Goal: Transaction & Acquisition: Purchase product/service

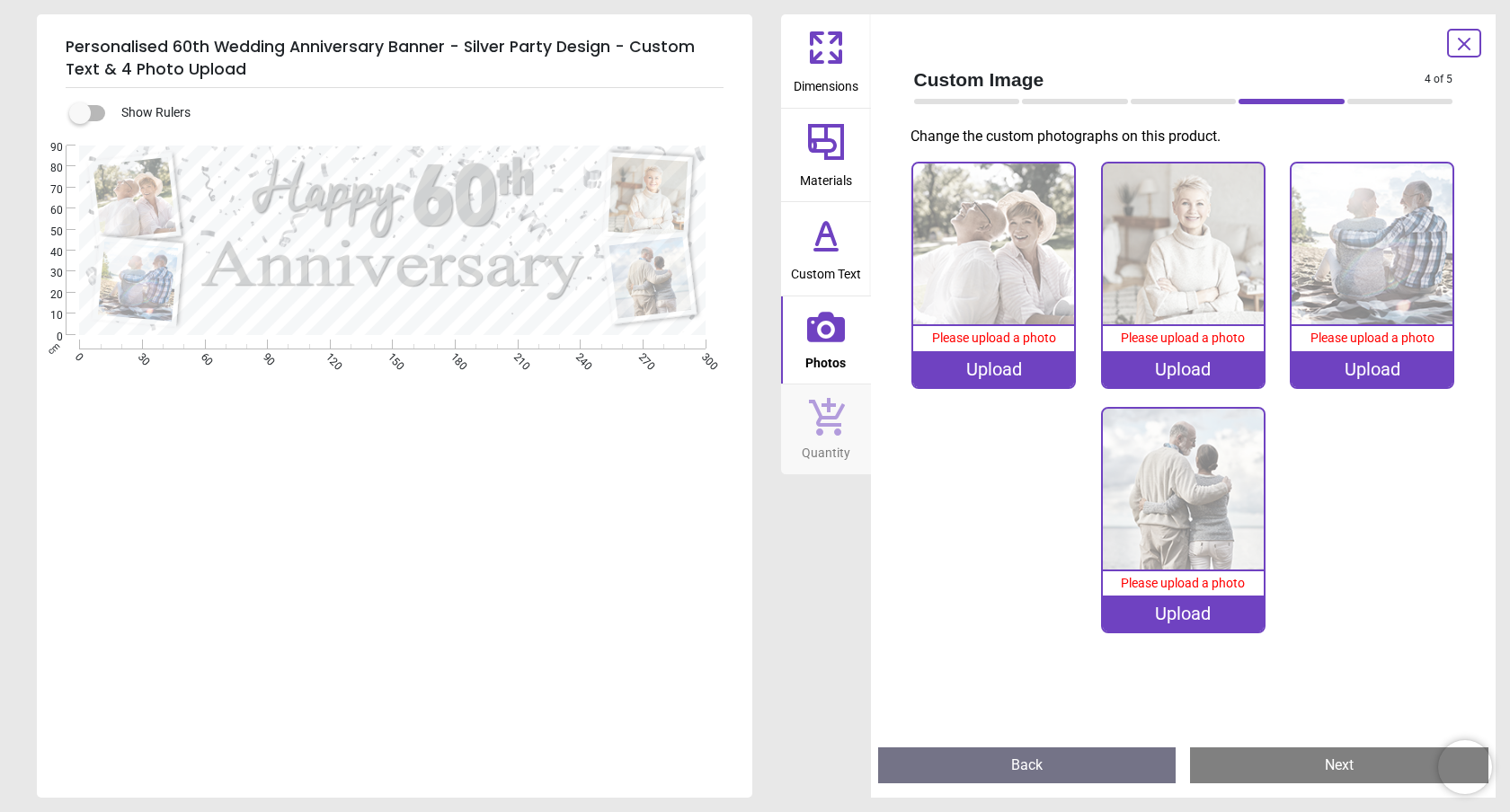
click at [402, 316] on div ".cls-1 { filter: url(#drop-shadow-2); } .cls-1, .cls-2, .cls-3, .cls-4 { fill: …" at bounding box center [392, 240] width 711 height 190
click at [1007, 245] on img at bounding box center [993, 243] width 160 height 160
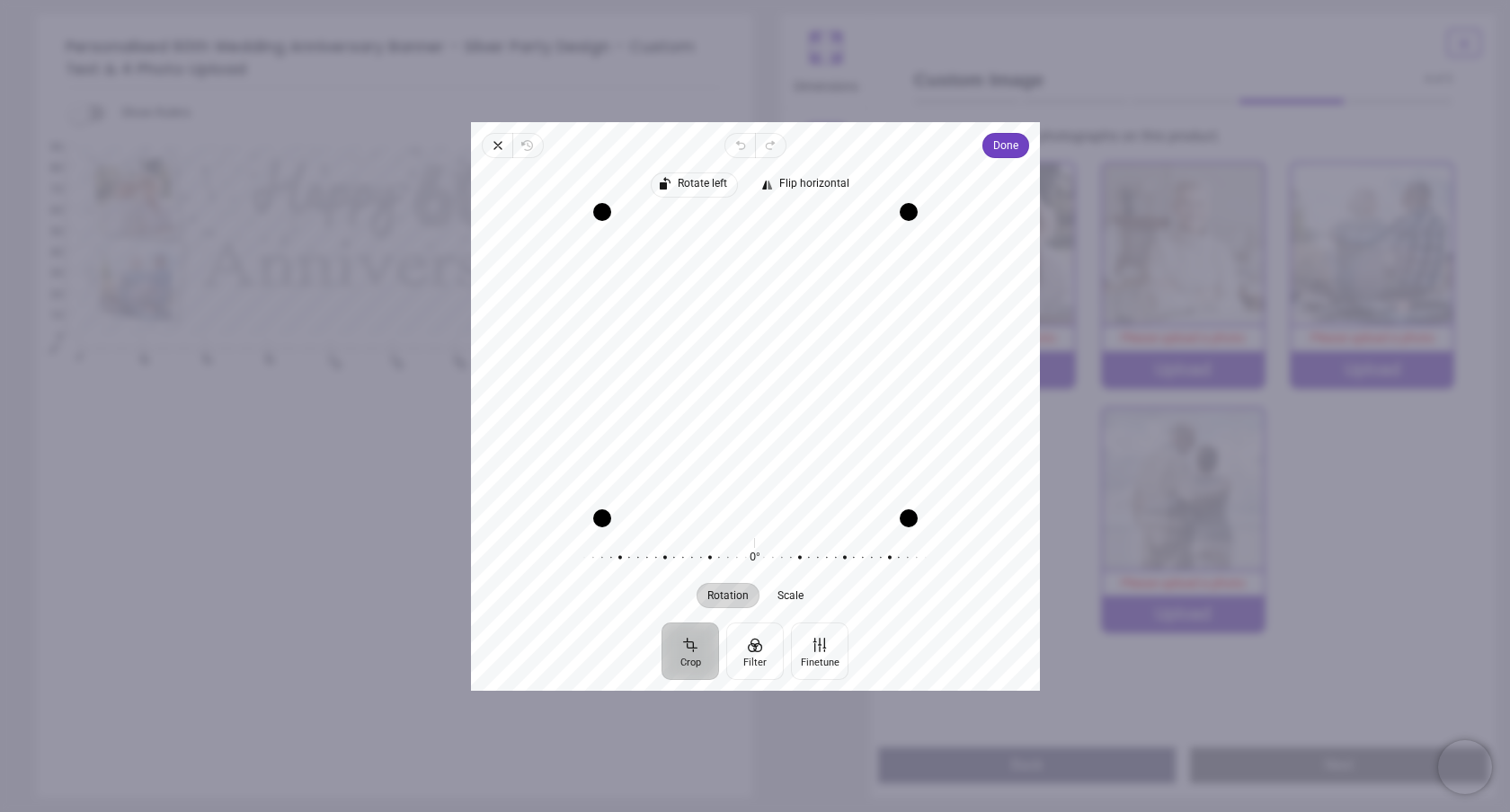
click at [696, 179] on span "Rotate left" at bounding box center [701, 183] width 50 height 12
click at [1007, 148] on span "Done" at bounding box center [1004, 146] width 25 height 22
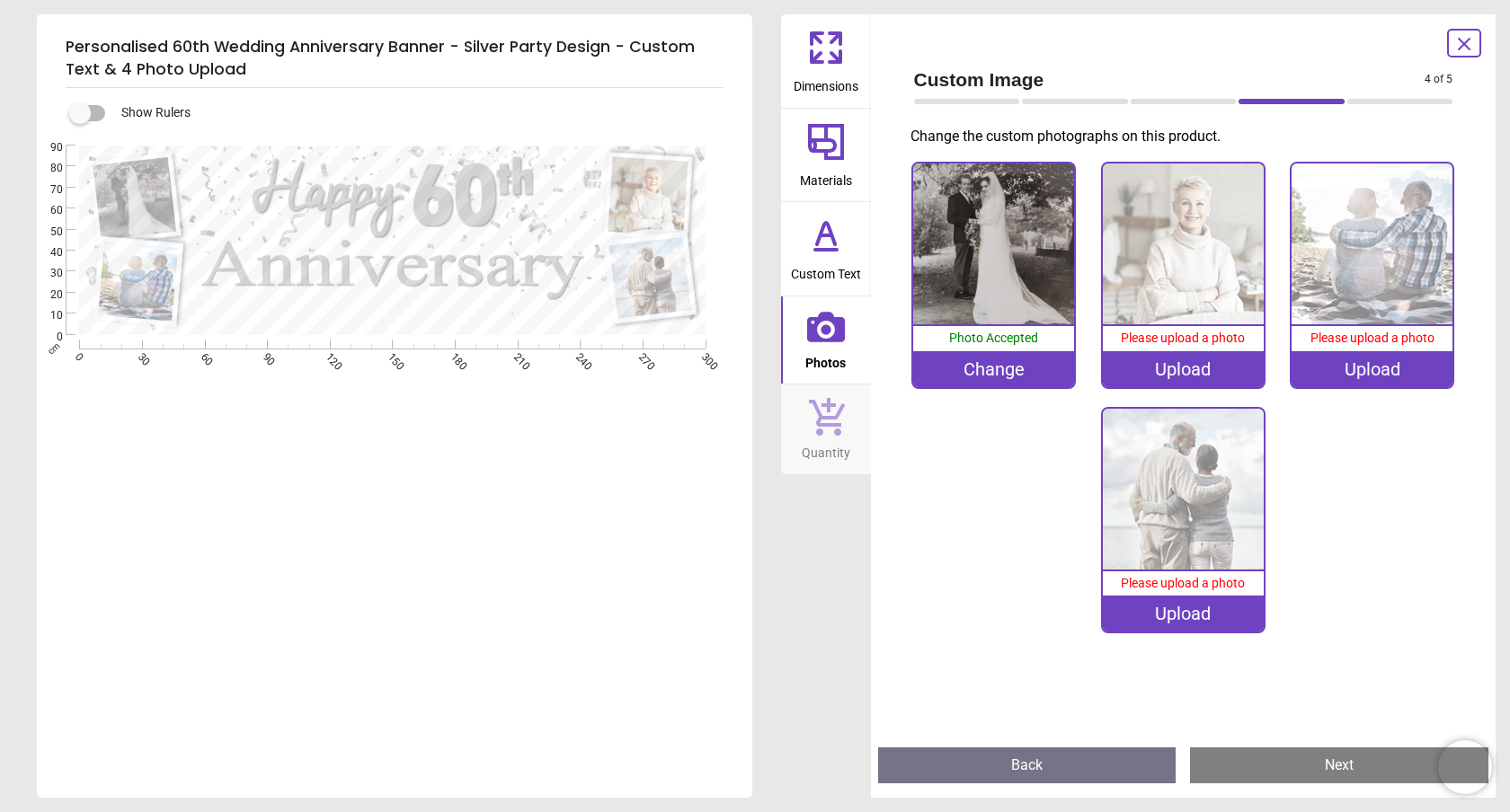
click at [1406, 263] on img at bounding box center [1372, 243] width 160 height 160
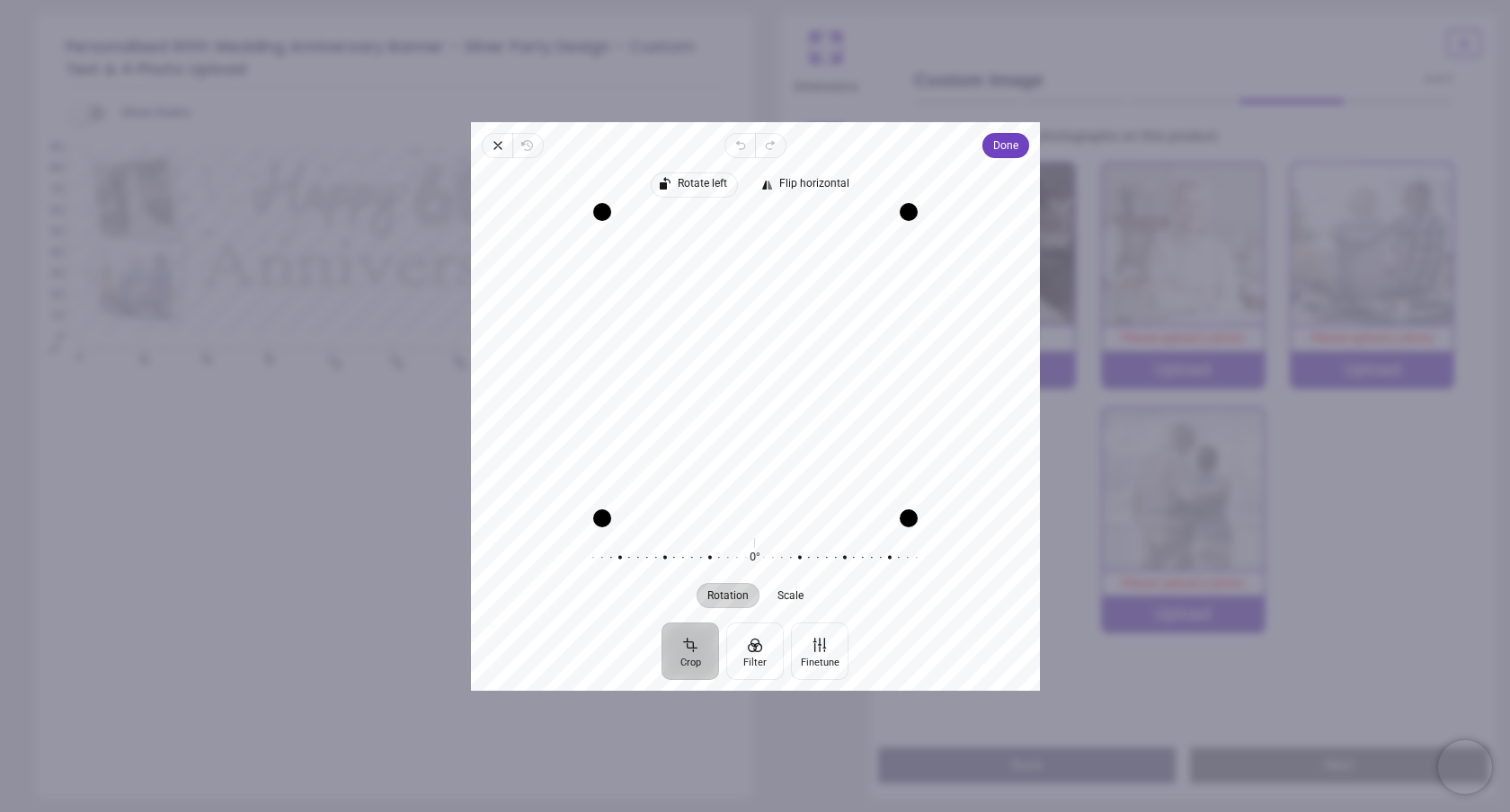
click at [689, 181] on span "Rotate left" at bounding box center [701, 183] width 50 height 12
drag, startPoint x: 832, startPoint y: 382, endPoint x: 833, endPoint y: 406, distance: 24.0
click at [833, 408] on div "Recenter" at bounding box center [755, 364] width 540 height 306
click at [880, 335] on div "Recenter" at bounding box center [755, 364] width 540 height 306
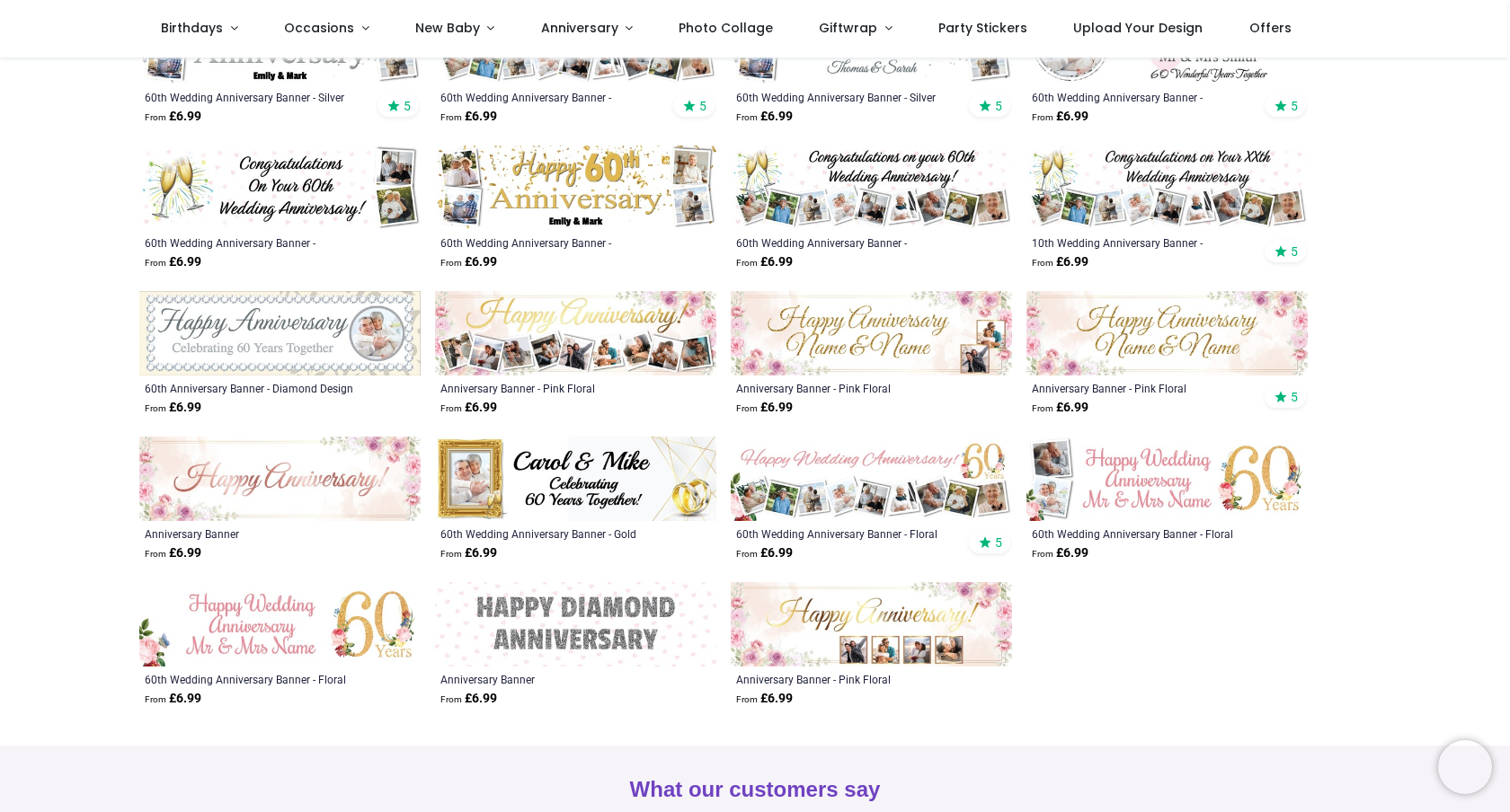
scroll to position [420, 0]
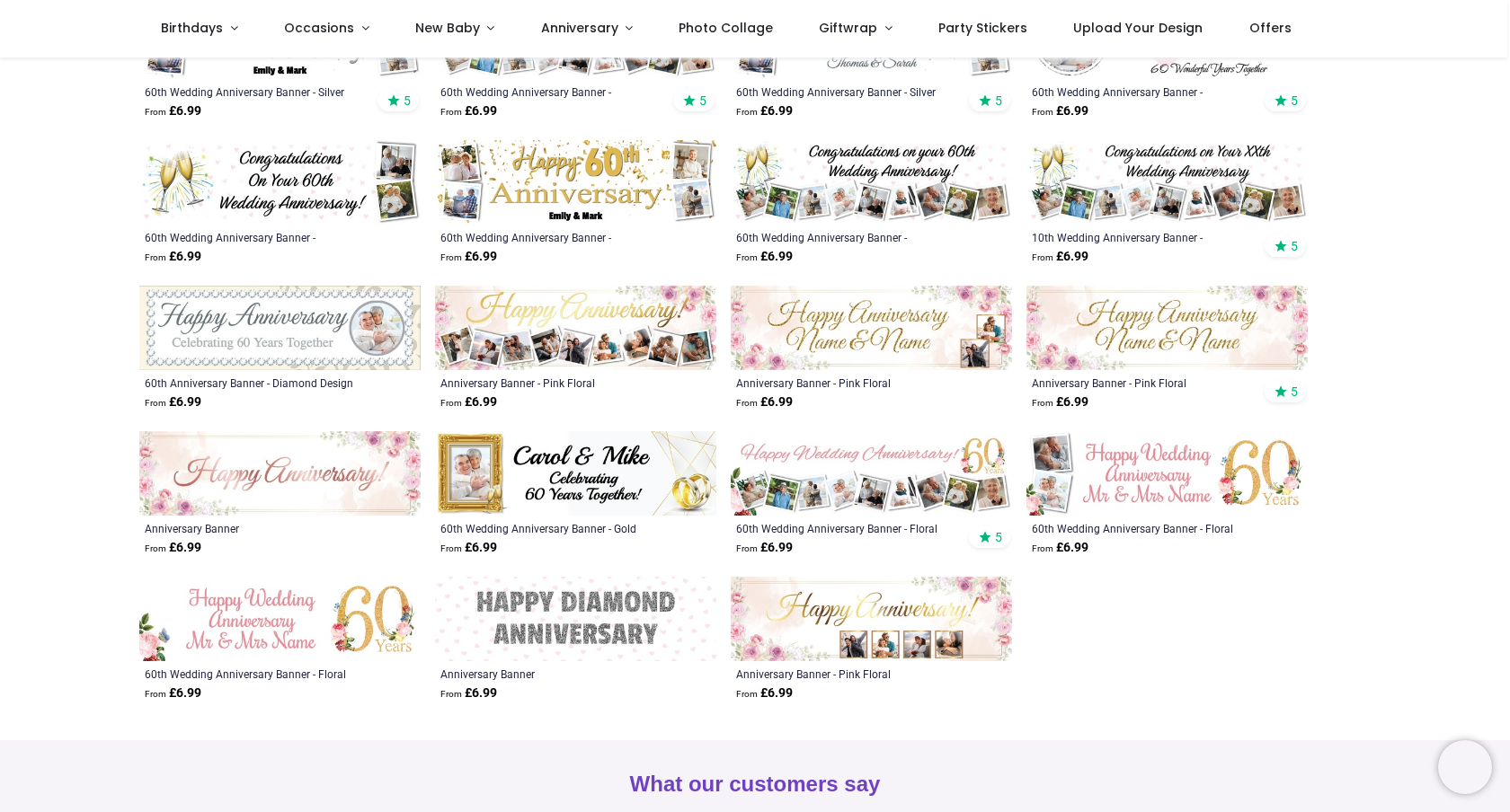
click at [857, 486] on img at bounding box center [871, 474] width 281 height 84
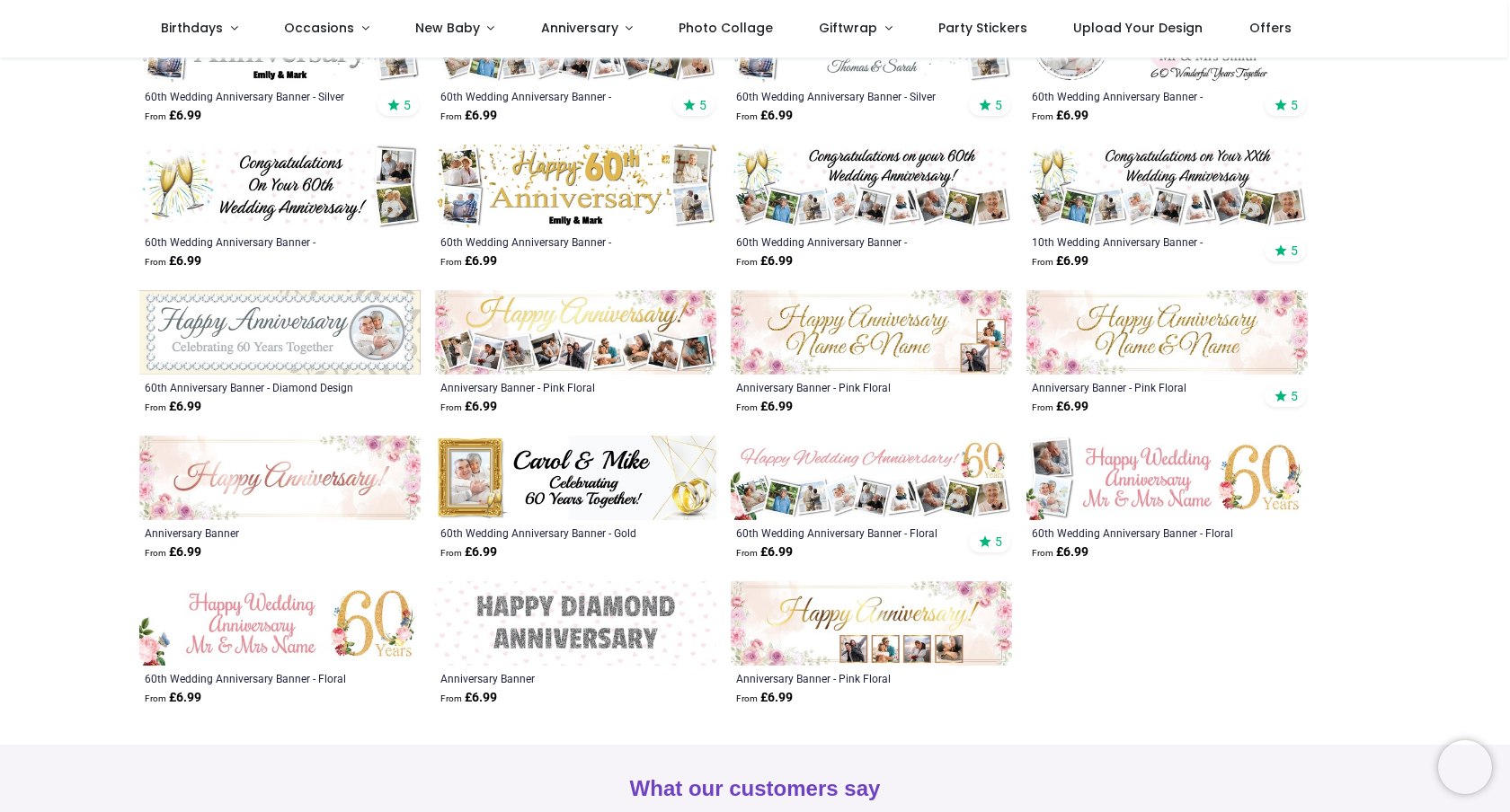
scroll to position [422, 0]
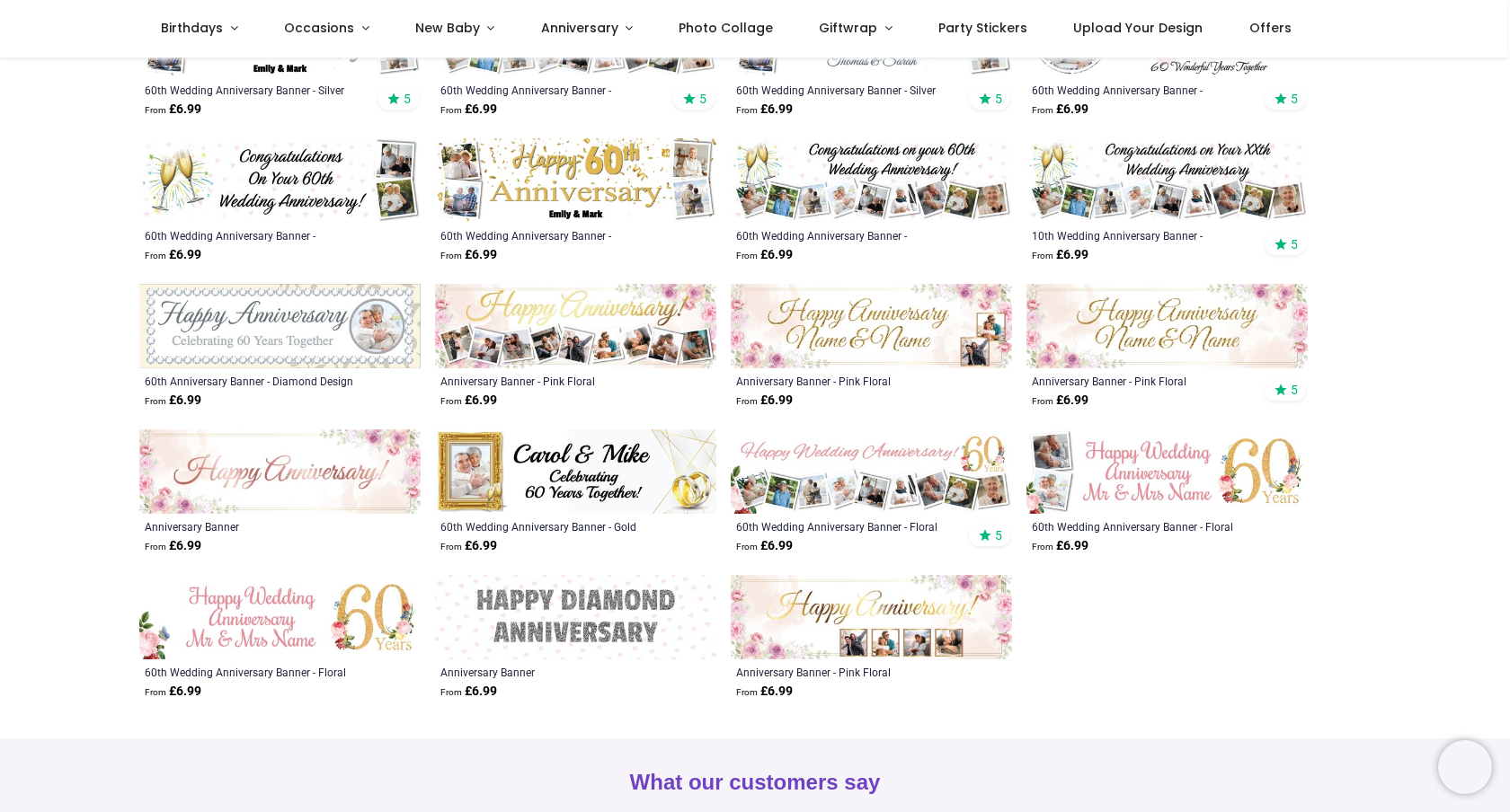
click at [883, 488] on img at bounding box center [871, 472] width 281 height 84
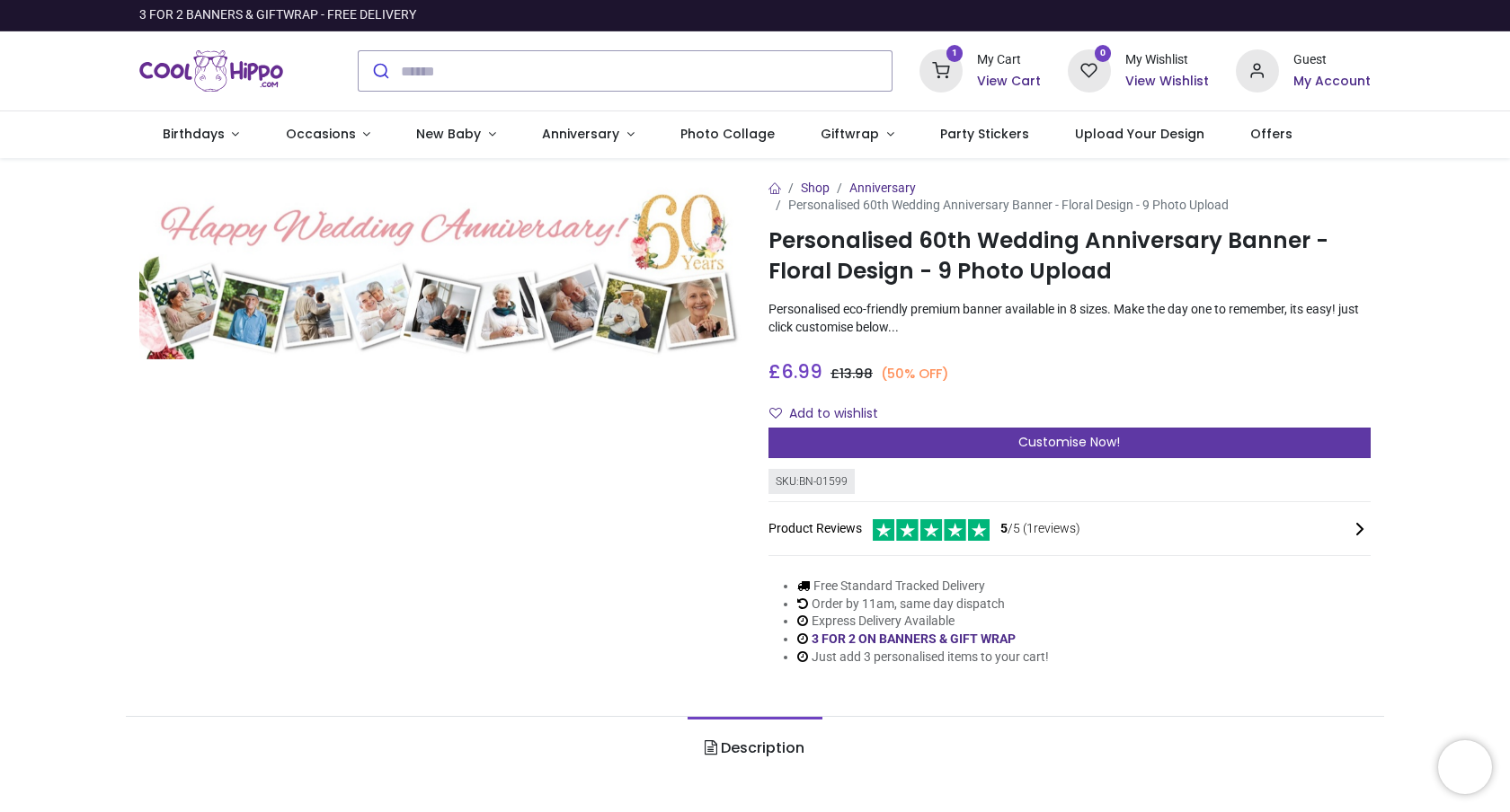
click at [1056, 438] on span "Customise Now!" at bounding box center [1069, 443] width 102 height 18
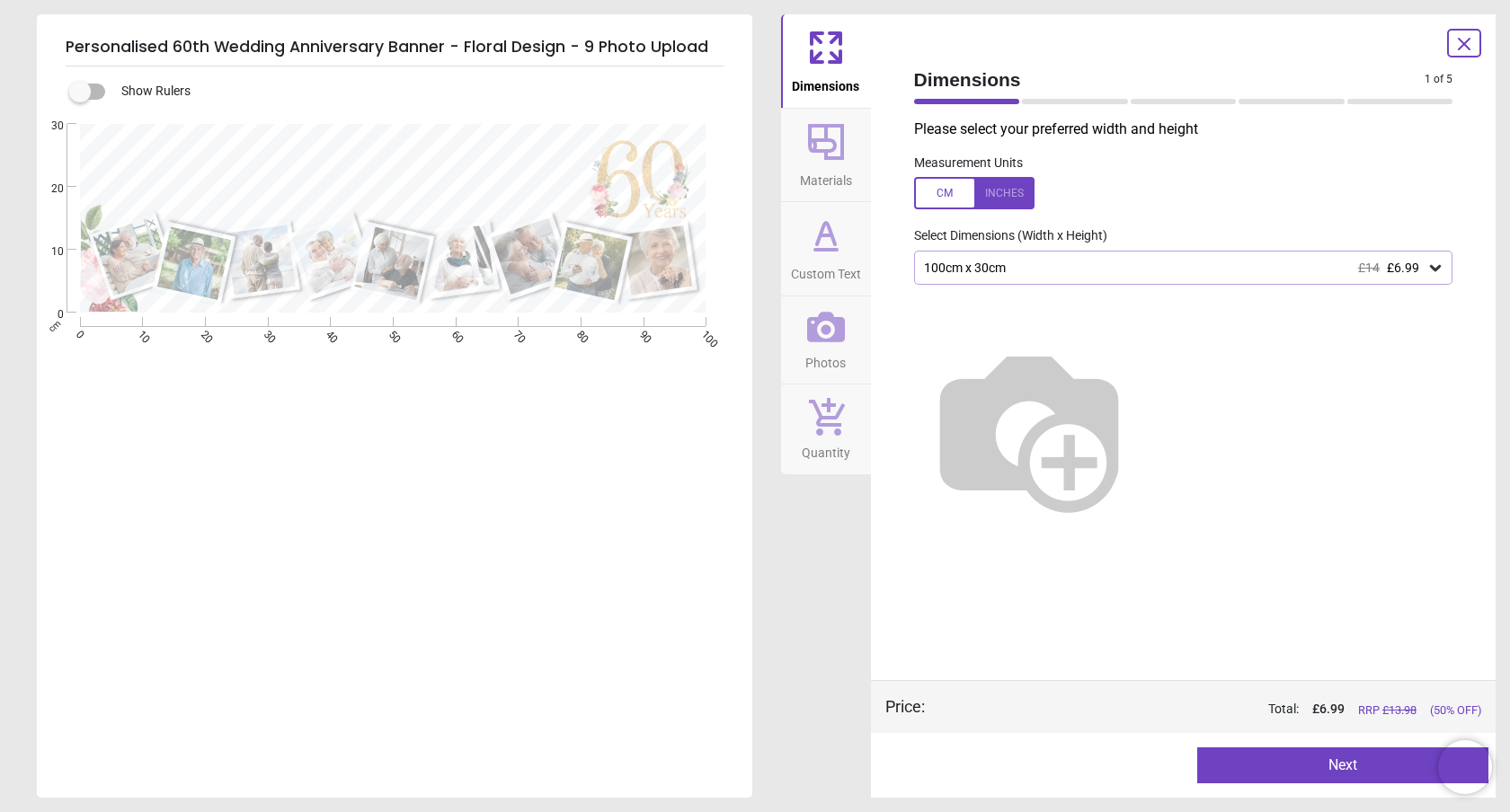
click at [1374, 265] on span "£14" at bounding box center [1369, 268] width 22 height 15
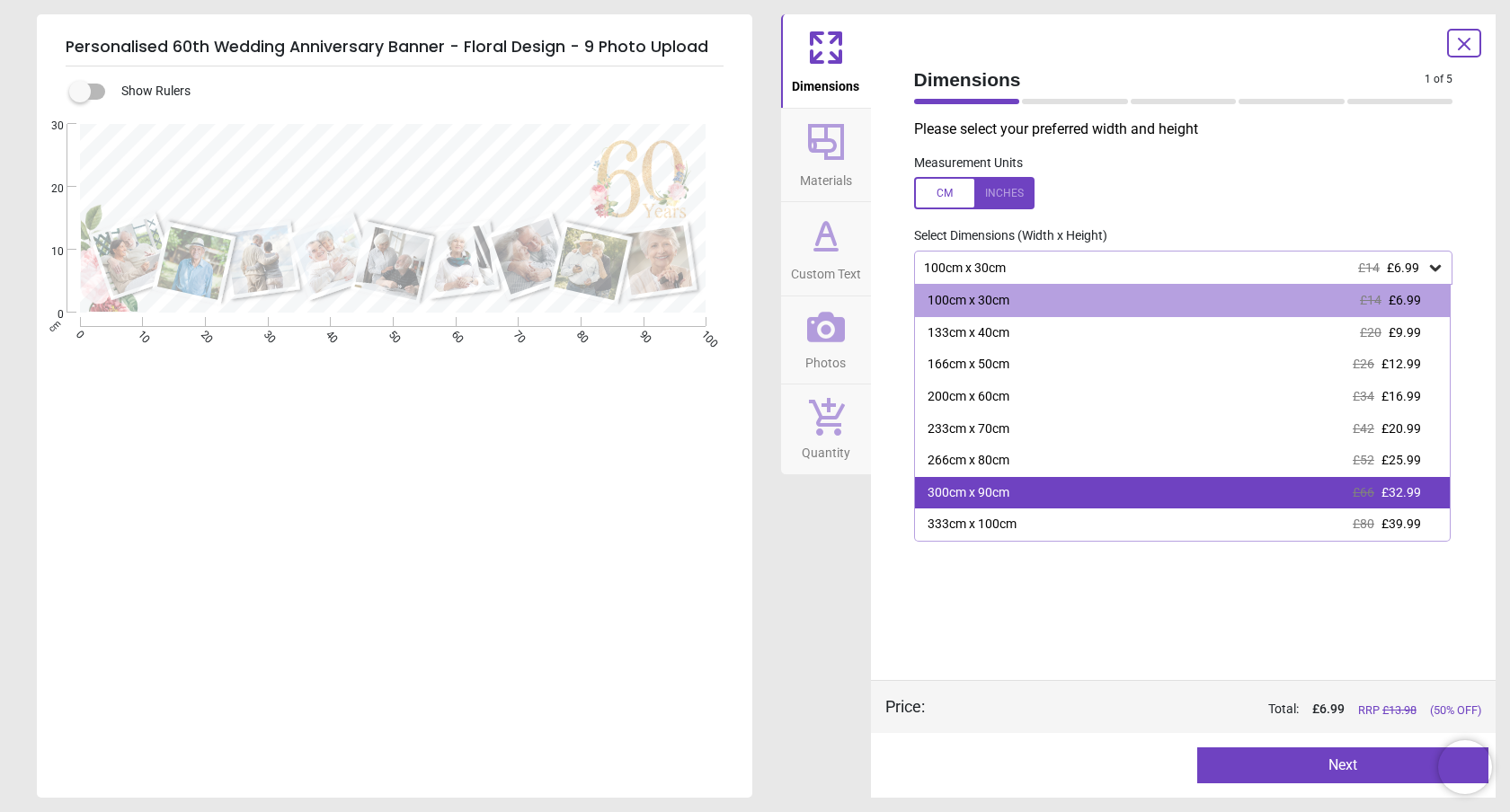
click at [998, 499] on div "300cm x 90cm" at bounding box center [968, 493] width 82 height 18
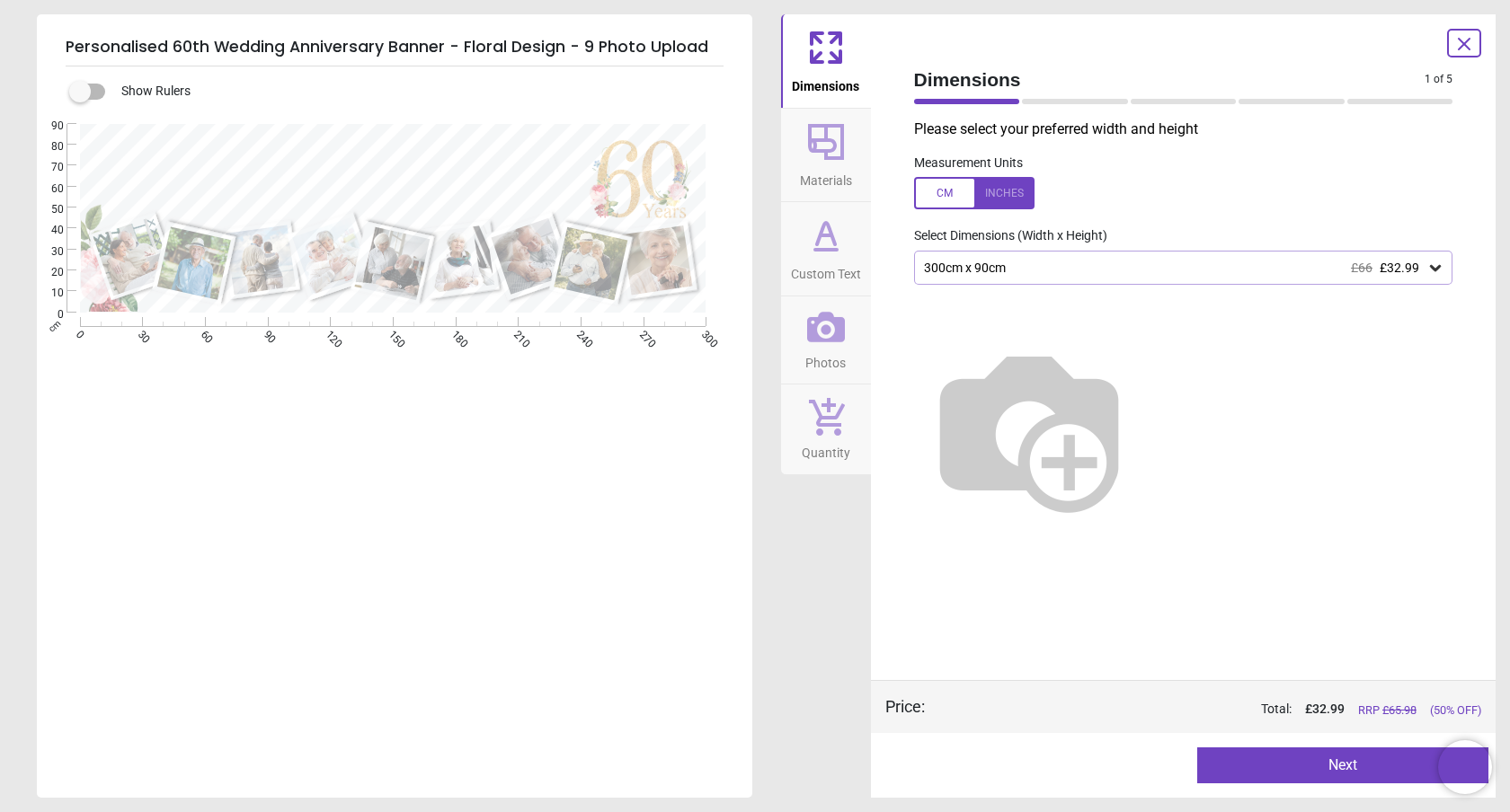
click at [1328, 769] on button "Next" at bounding box center [1343, 765] width 292 height 36
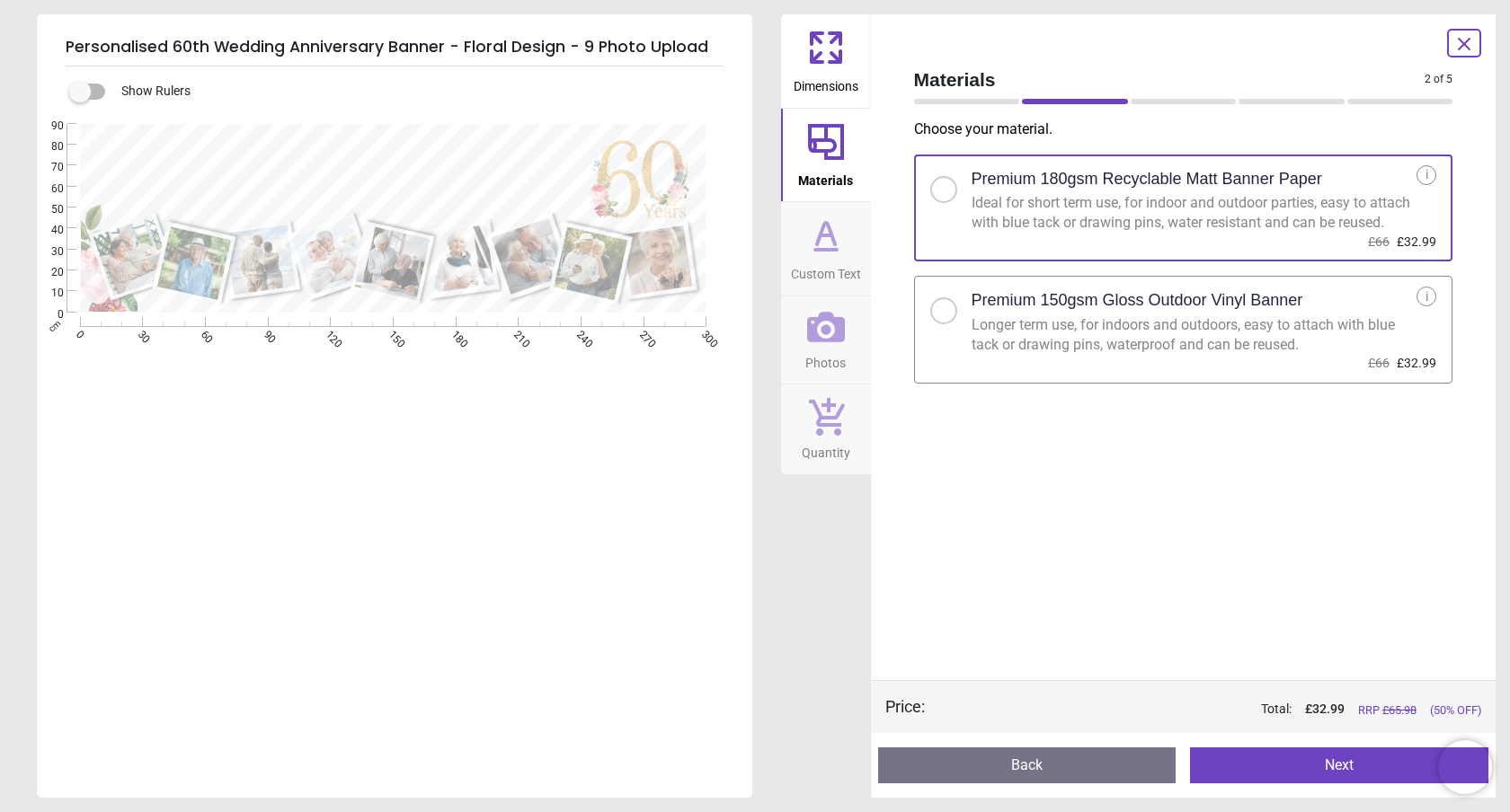
click at [942, 316] on div at bounding box center [944, 311] width 11 height 11
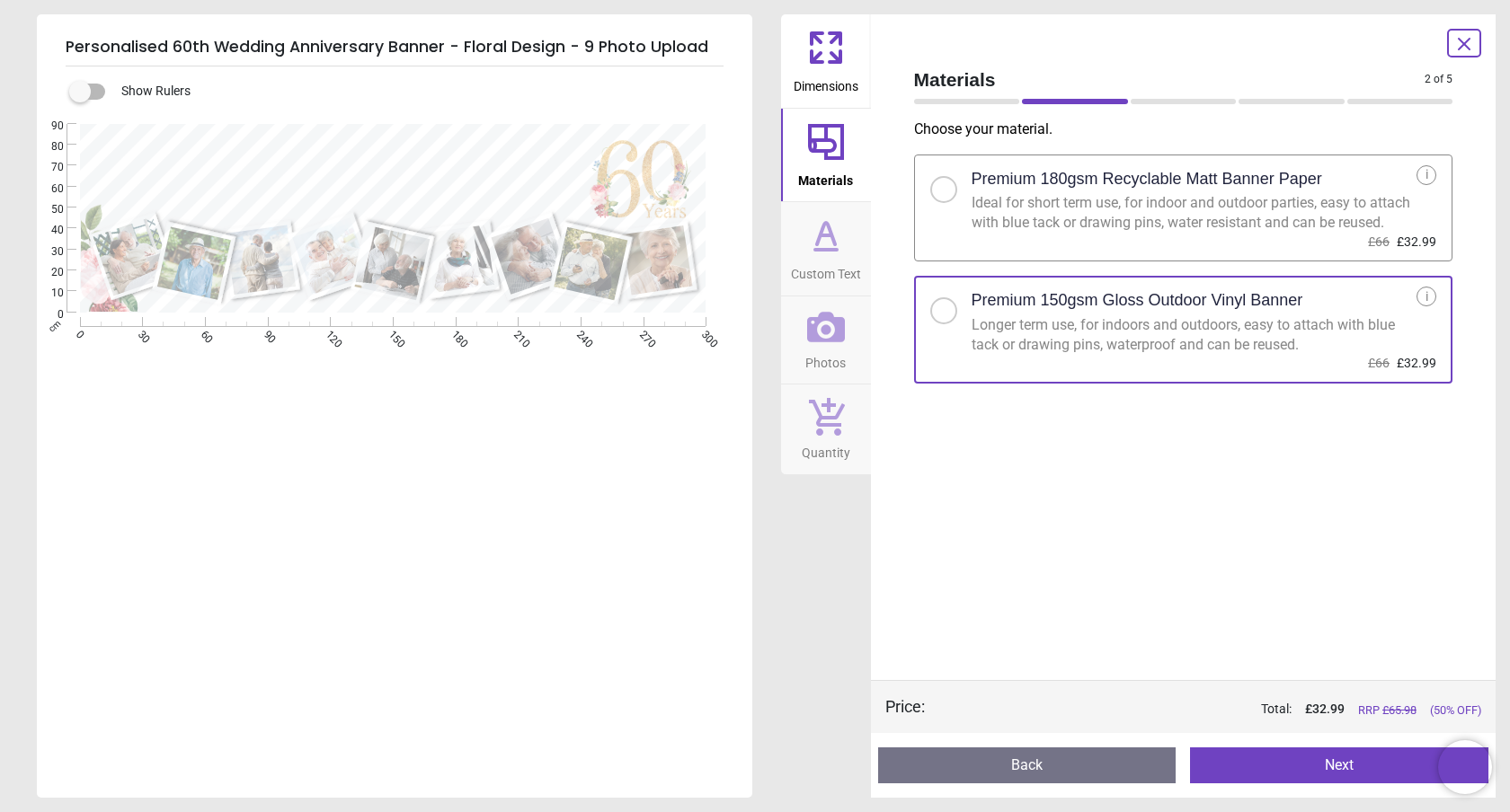
click at [1348, 768] on button "Next" at bounding box center [1339, 765] width 299 height 36
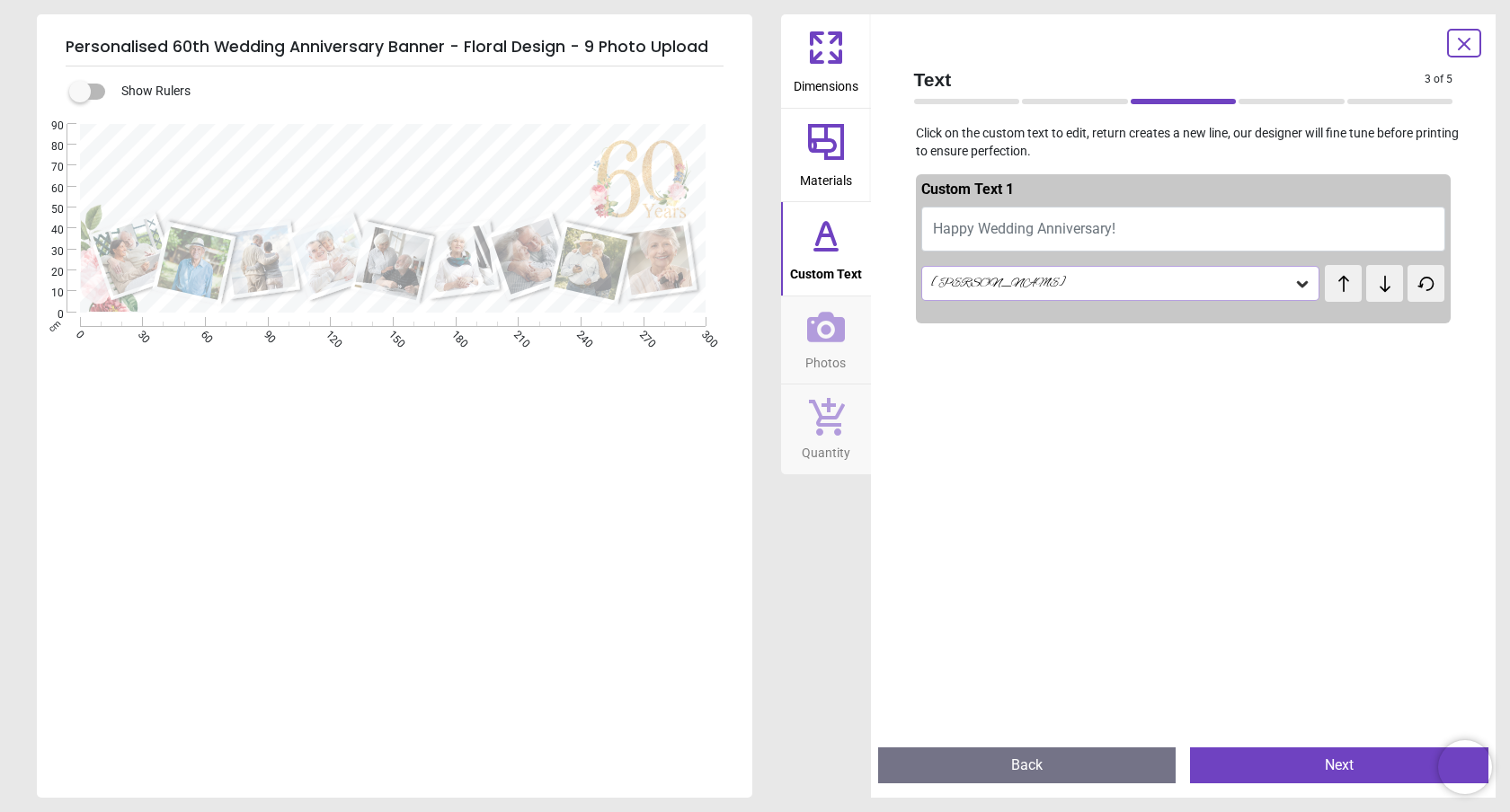
click at [1303, 283] on icon at bounding box center [1303, 284] width 18 height 18
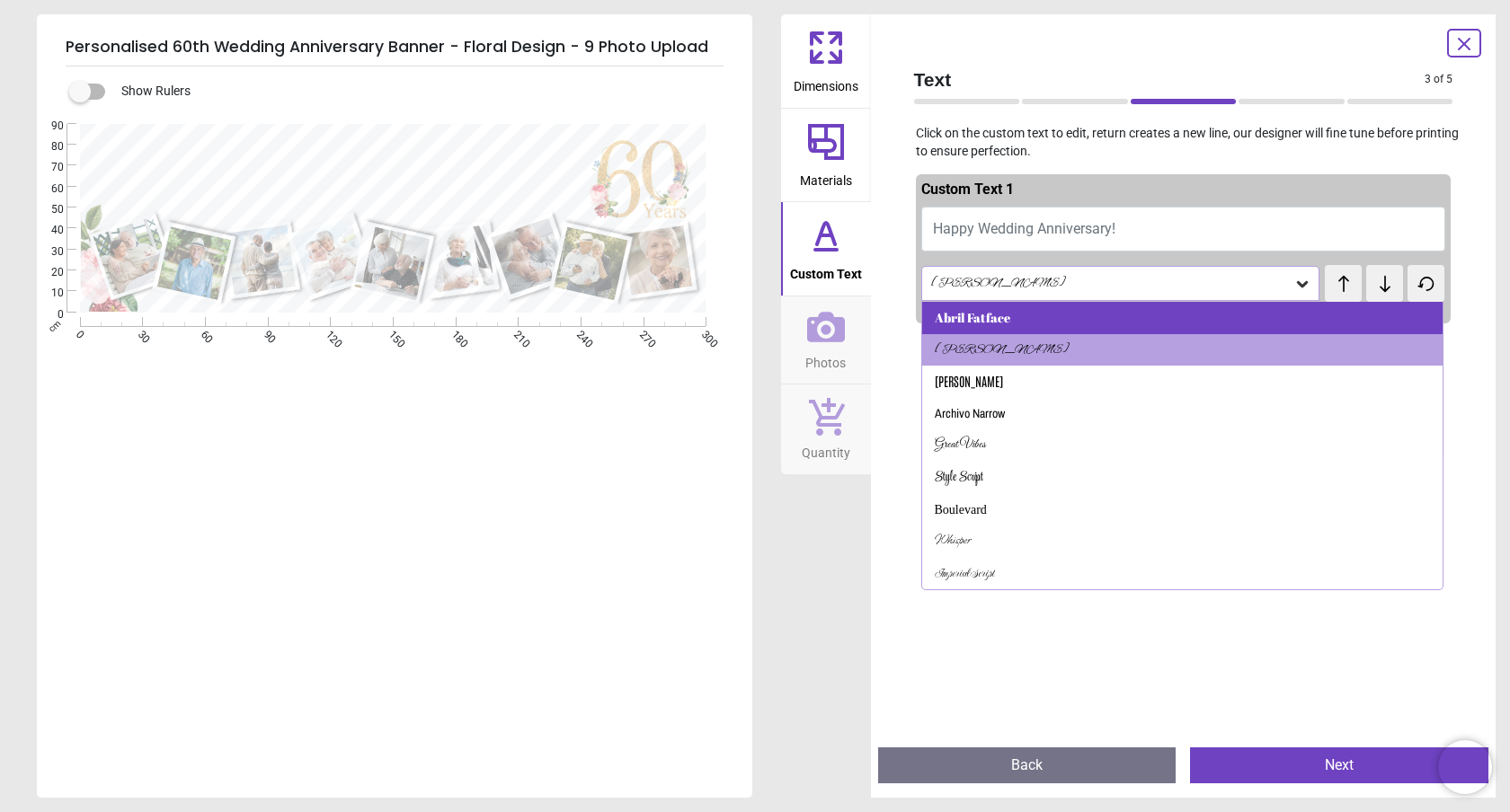
click at [997, 324] on div "Abril Fatface" at bounding box center [973, 318] width 75 height 18
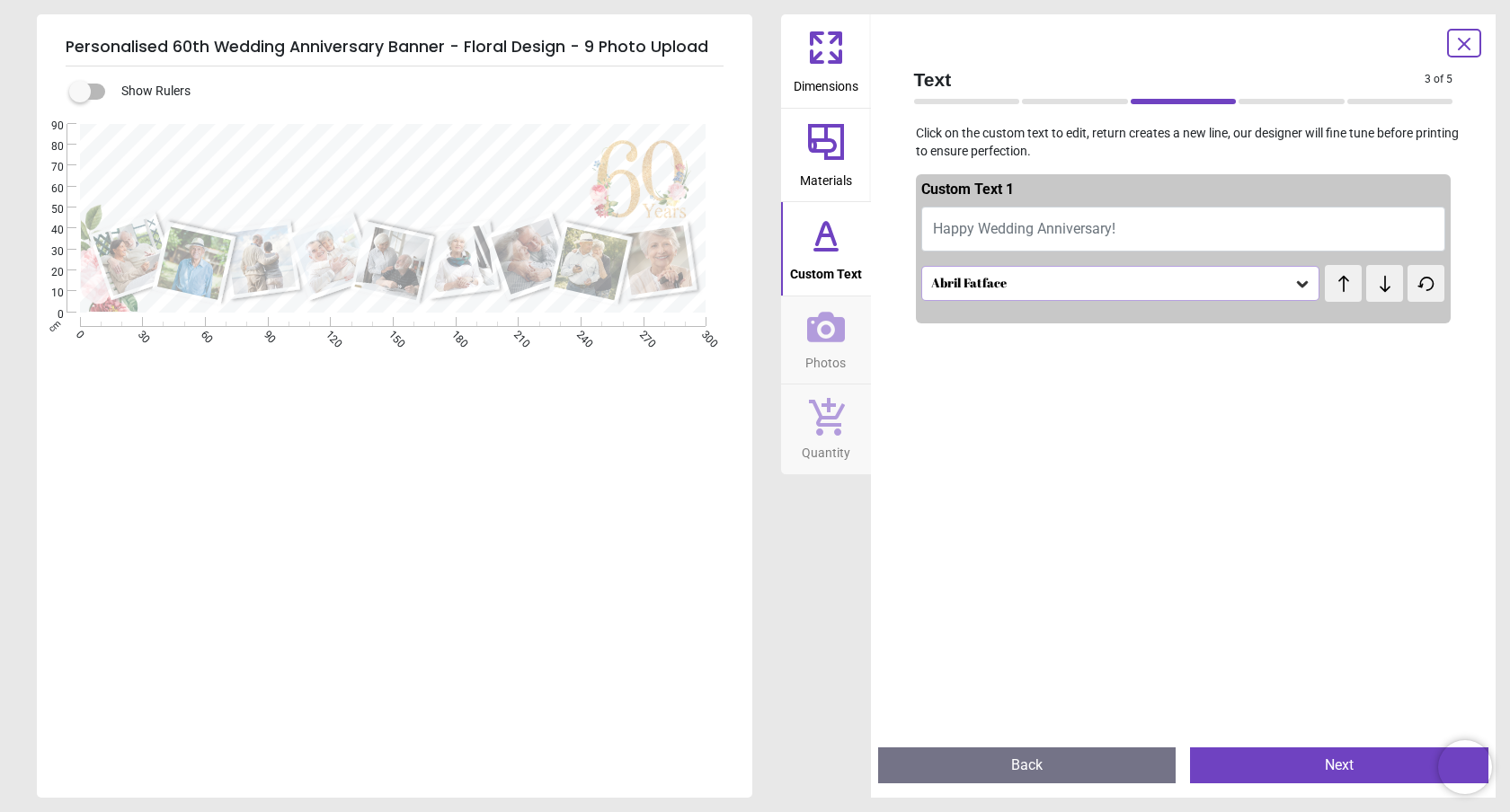
click at [1005, 283] on div "Abril Fatface" at bounding box center [1112, 283] width 365 height 16
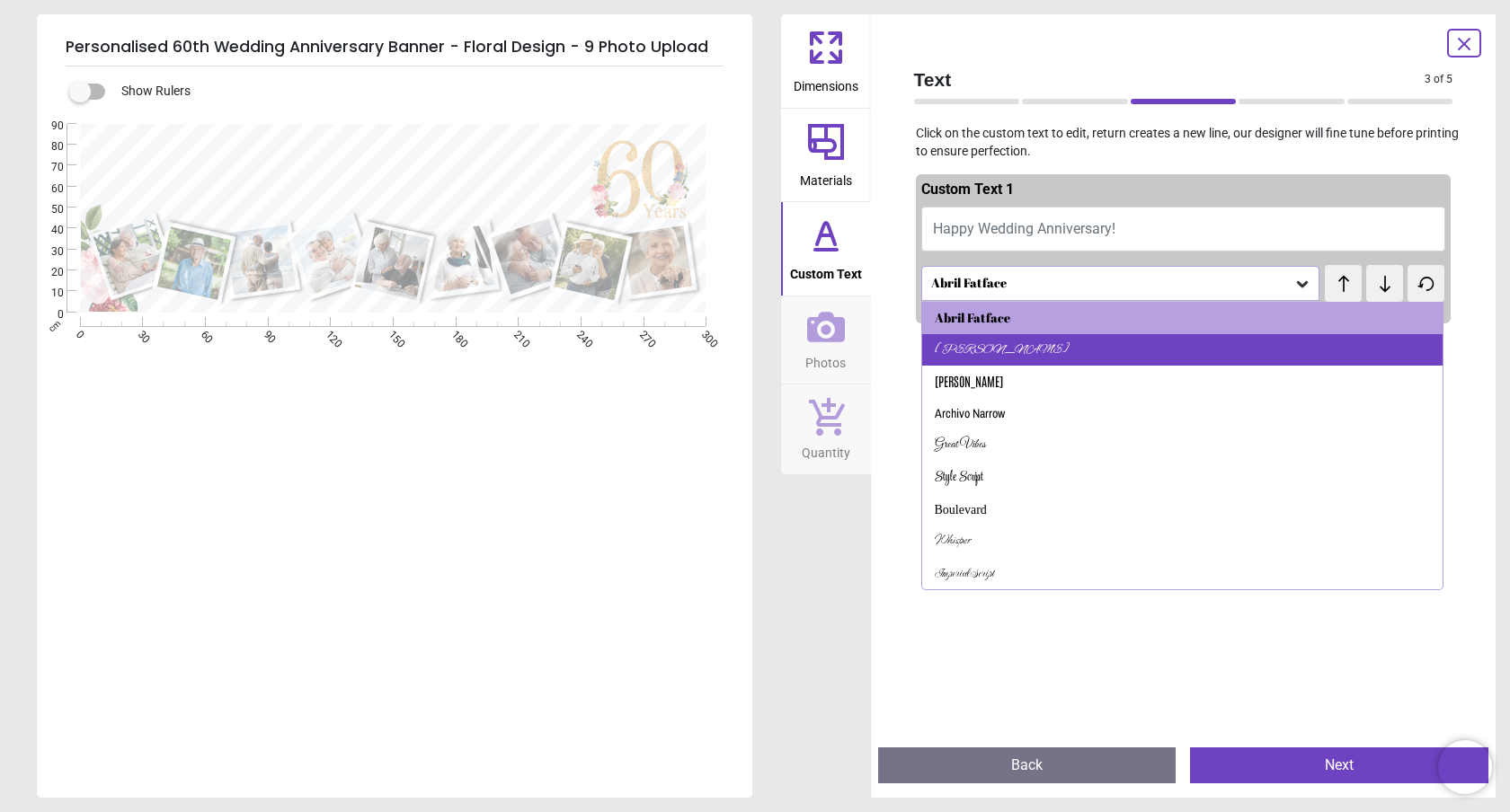
click at [984, 351] on div "Alex Brush" at bounding box center [1002, 351] width 135 height 18
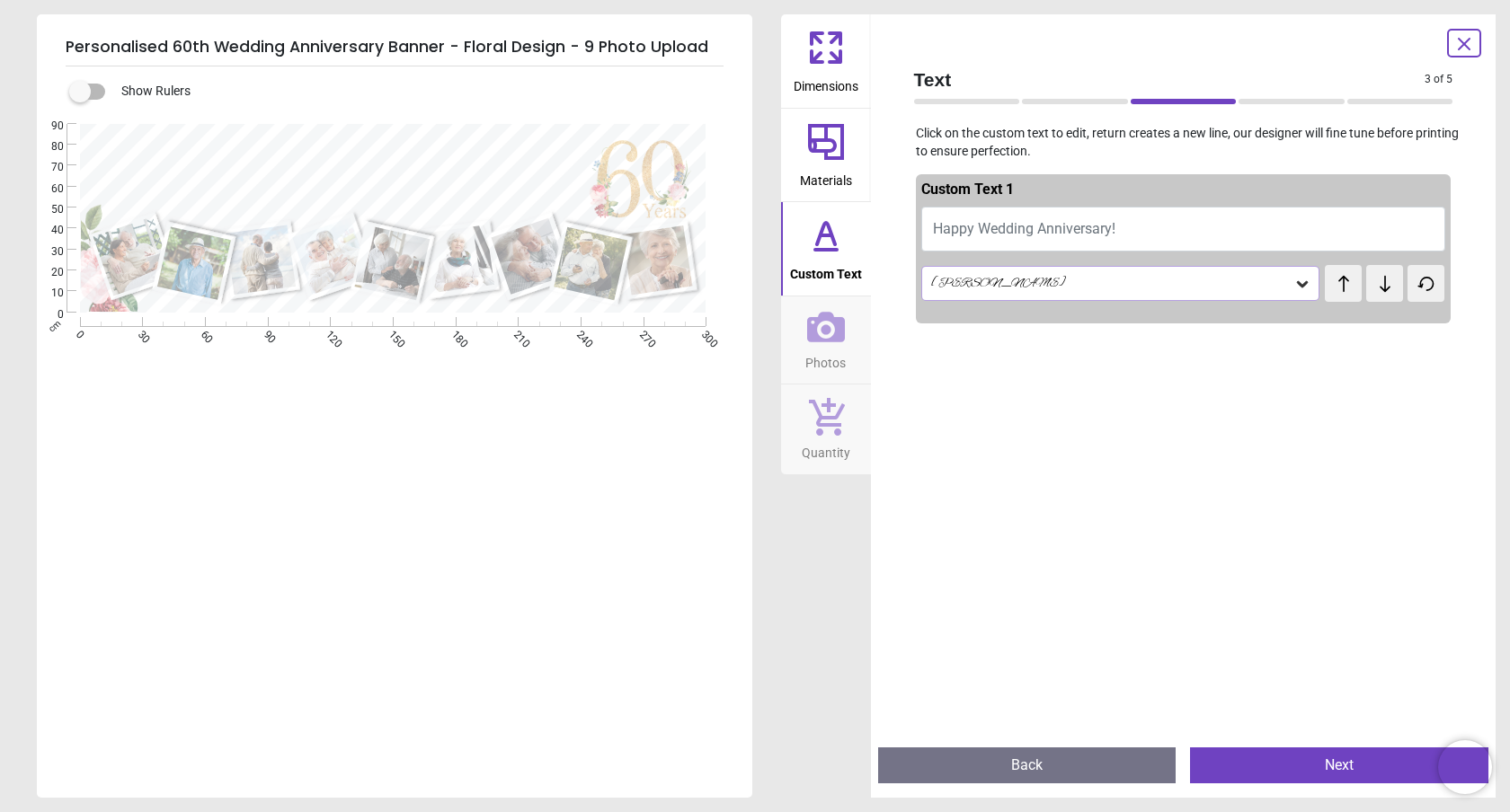
click at [1076, 290] on div "Alex Brush" at bounding box center [1112, 283] width 365 height 16
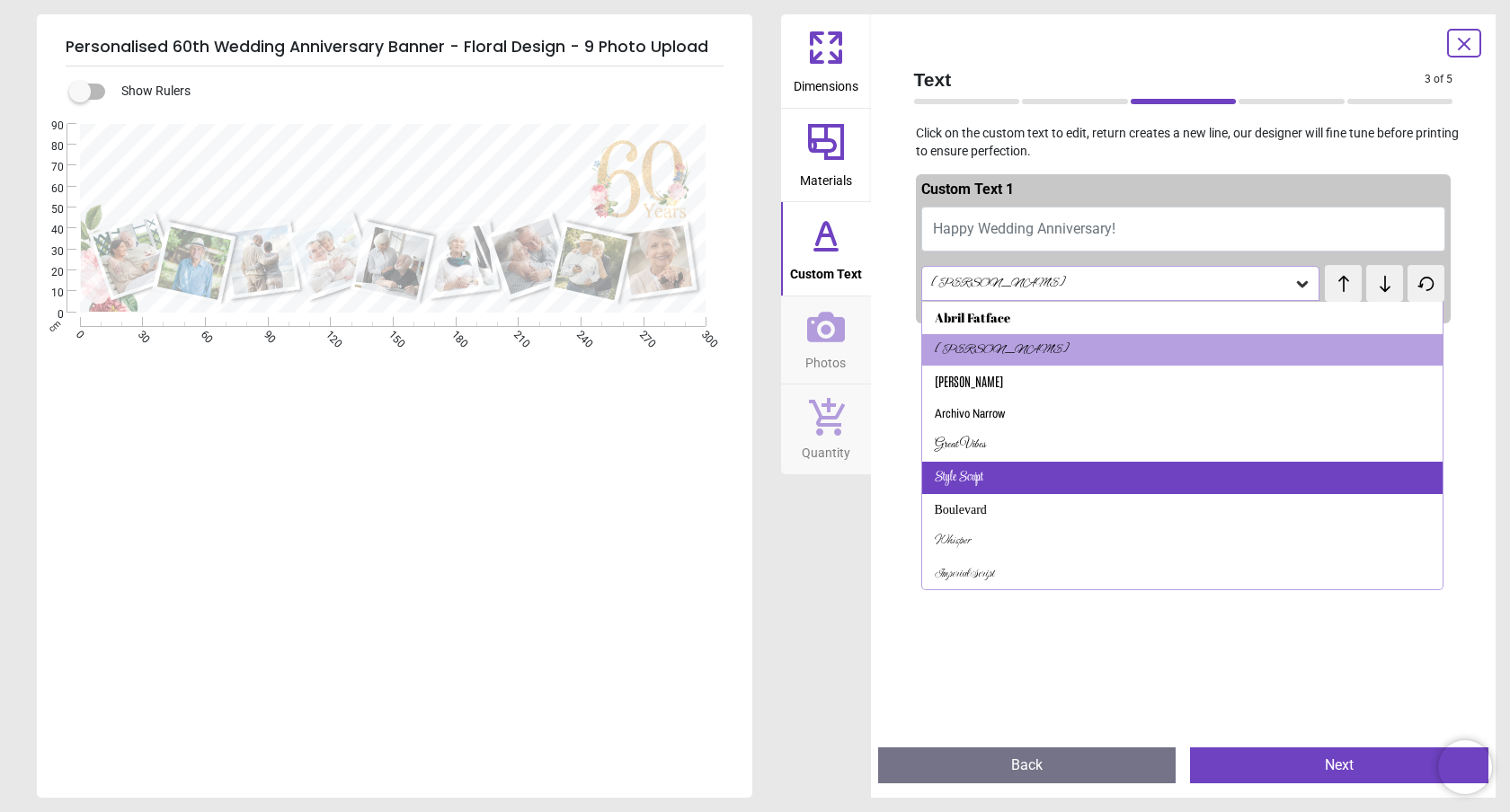
click at [976, 480] on div "Style Script" at bounding box center [959, 478] width 49 height 18
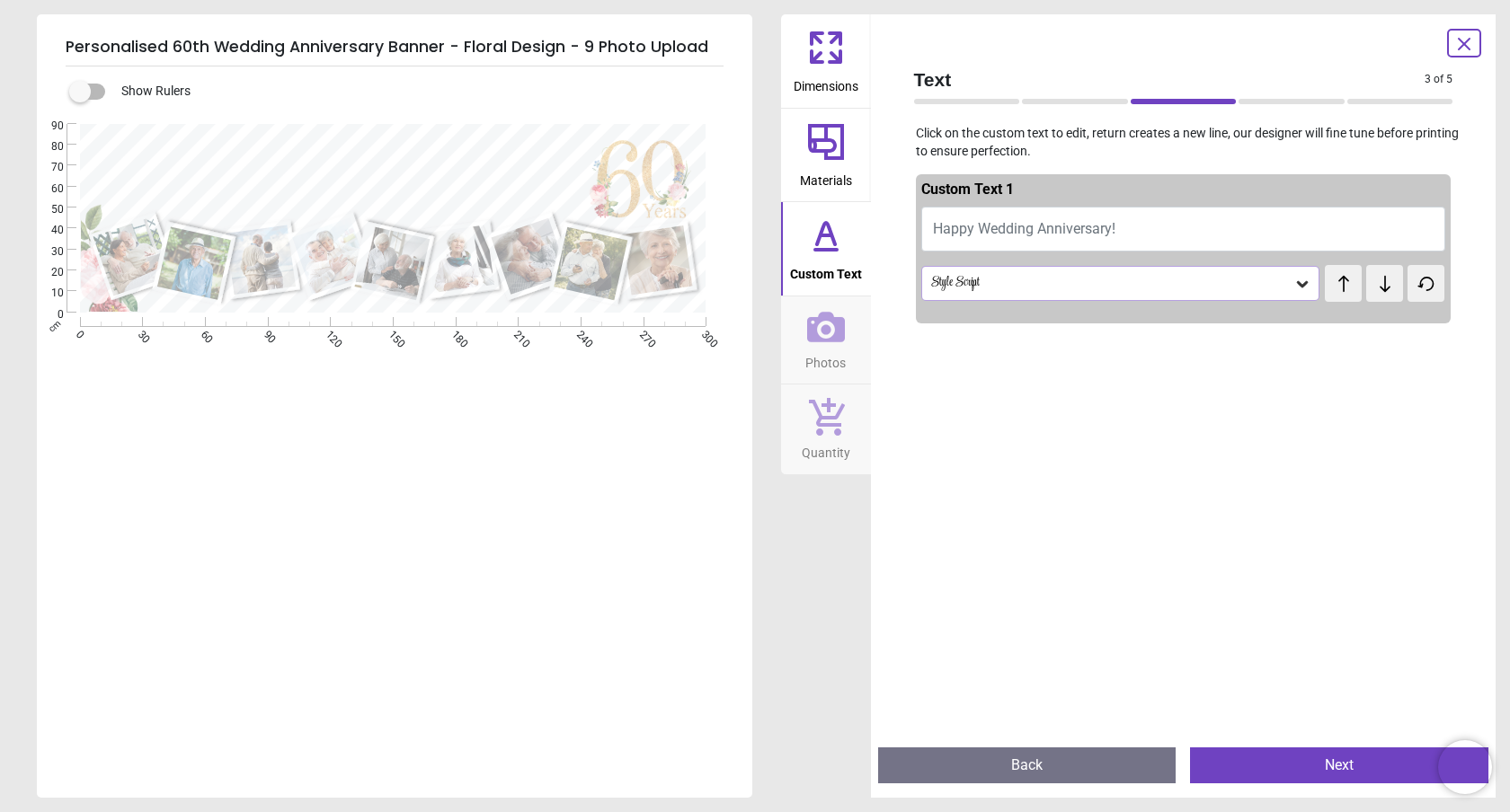
click at [999, 280] on div "Style Script" at bounding box center [1112, 283] width 365 height 16
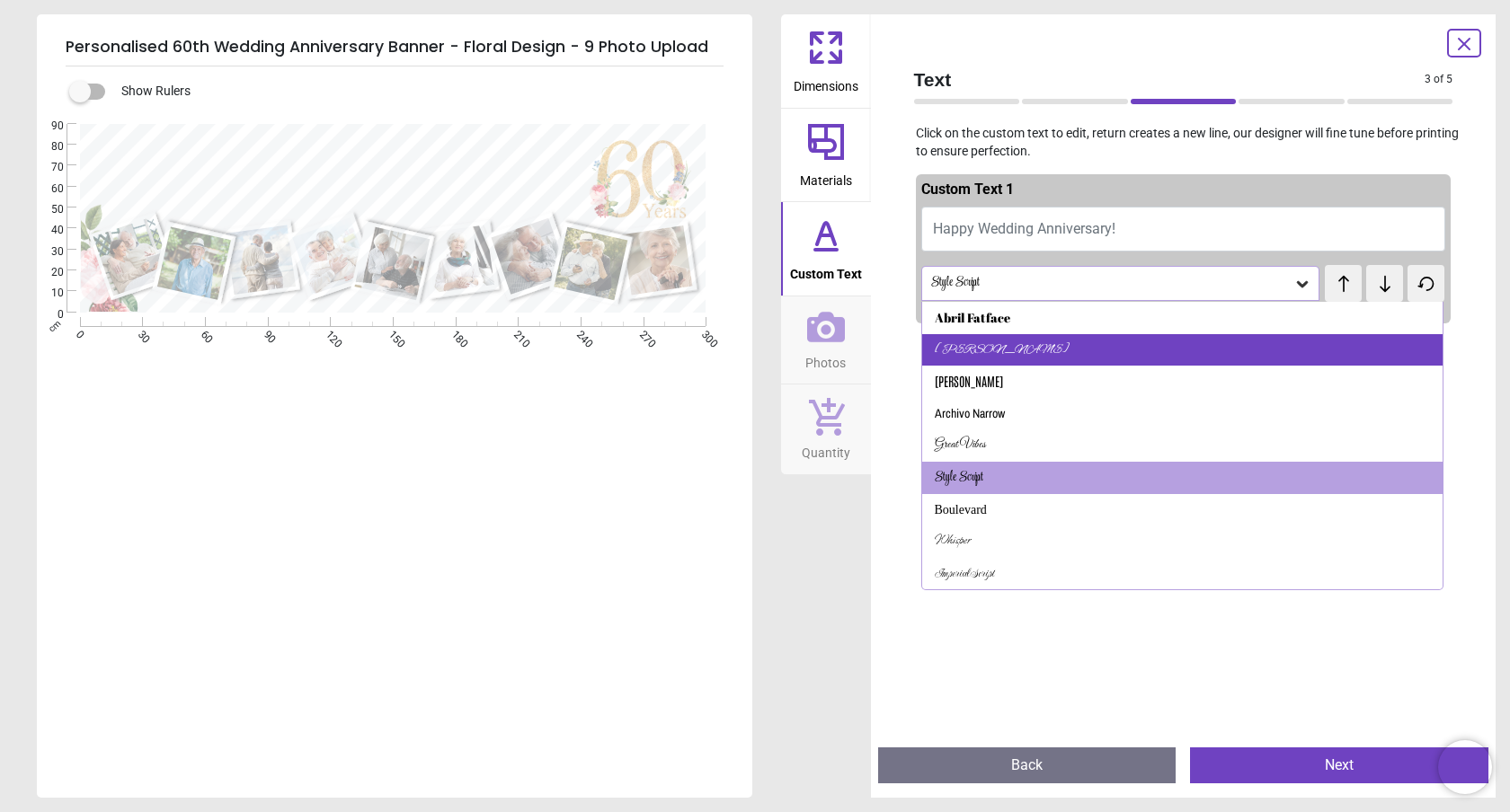
click at [1000, 351] on div "Alex Brush" at bounding box center [1183, 350] width 522 height 32
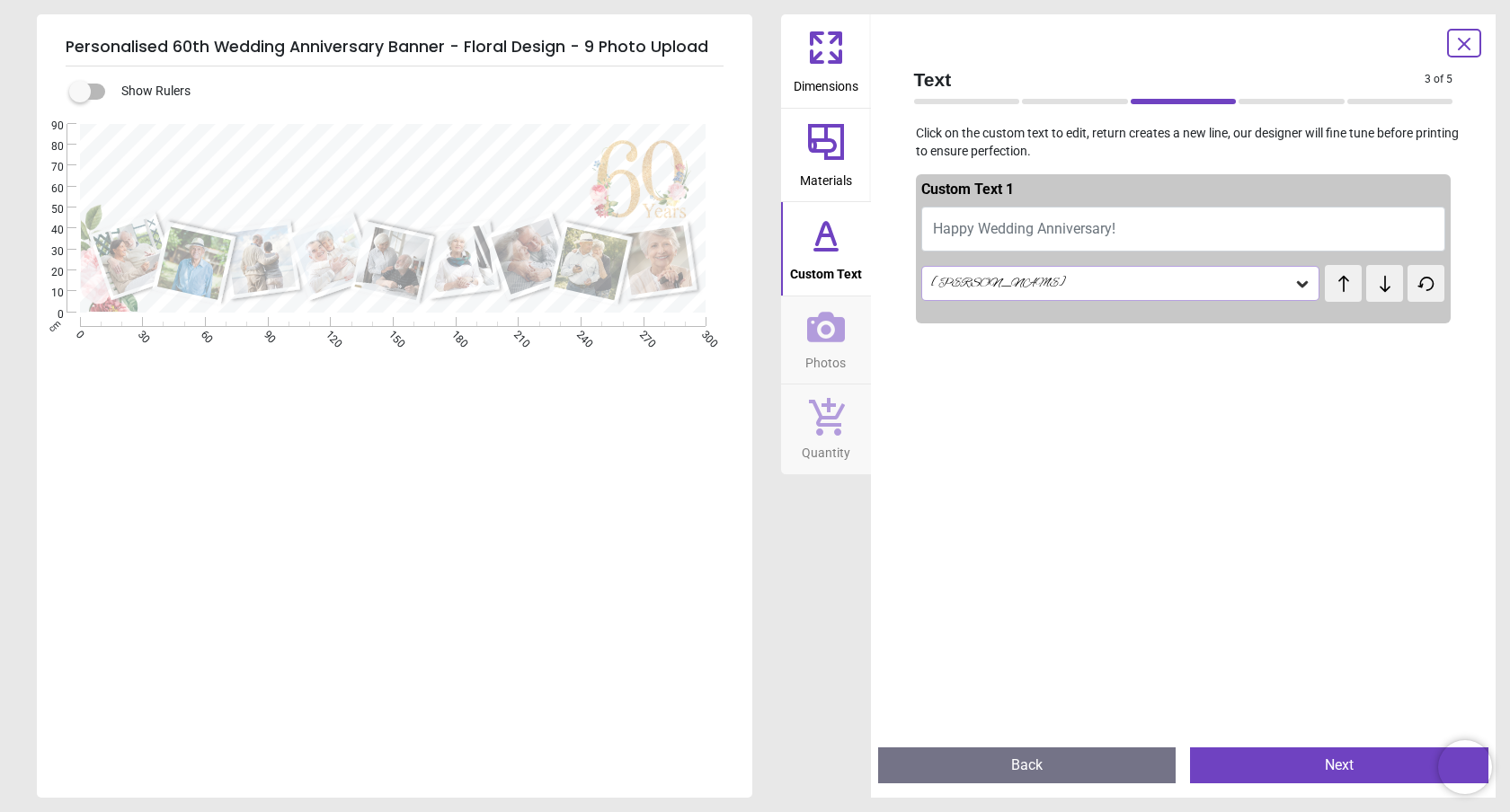
click at [1002, 286] on div "Alex Brush" at bounding box center [1112, 283] width 365 height 16
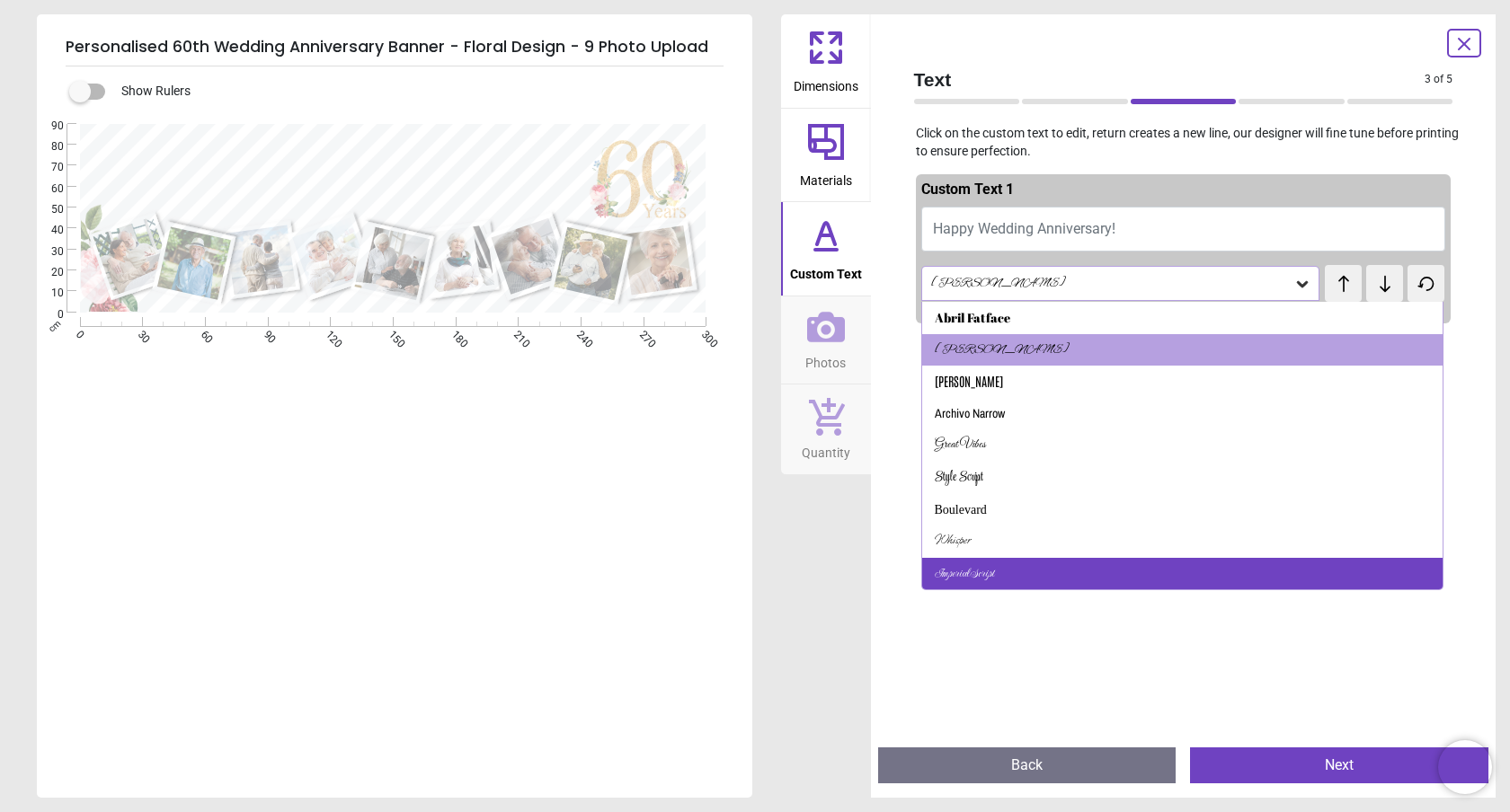
click at [977, 574] on div "Imperial Script" at bounding box center [964, 575] width 60 height 18
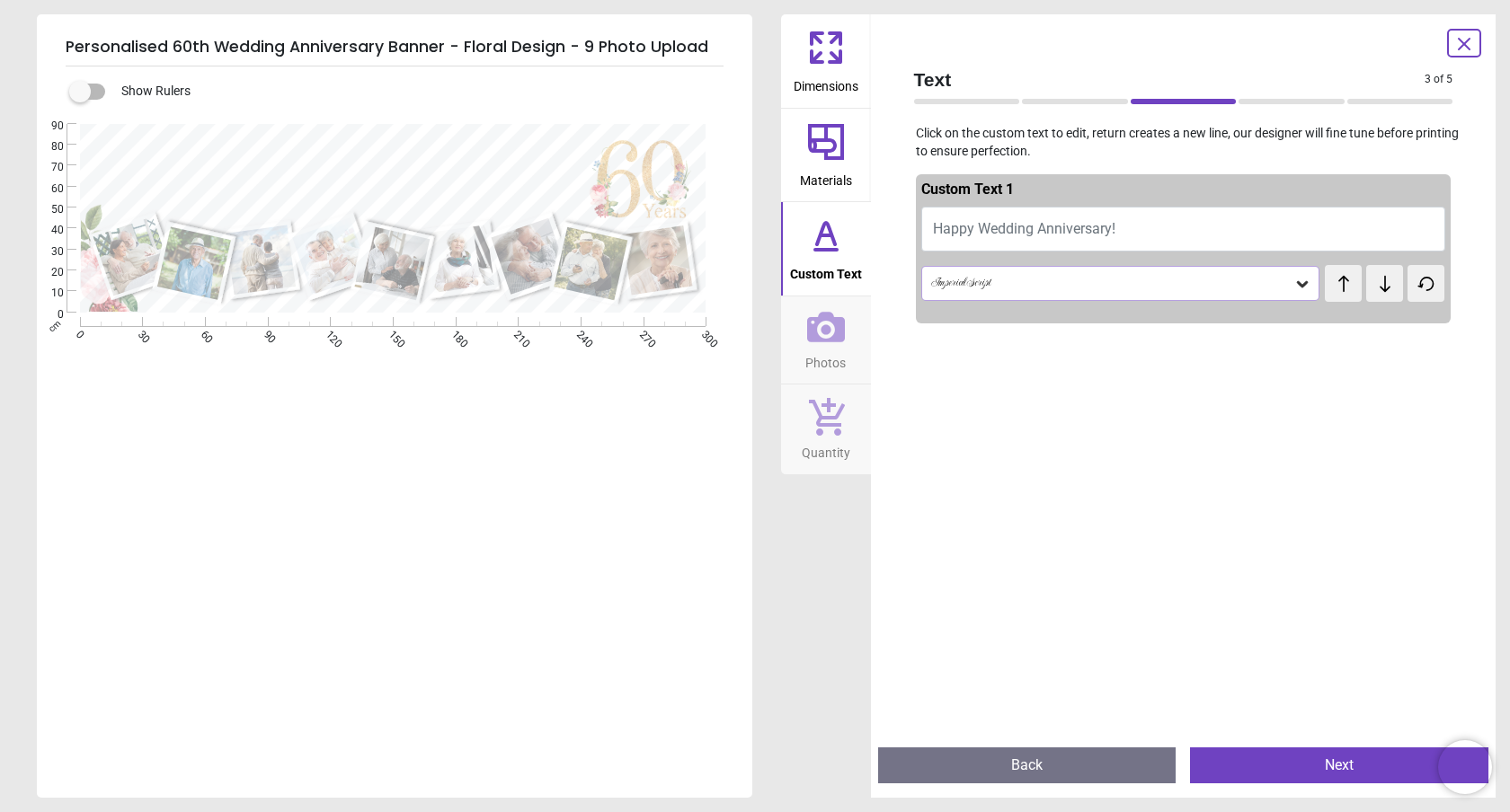
click at [987, 281] on div "Imperial Script" at bounding box center [1112, 283] width 365 height 16
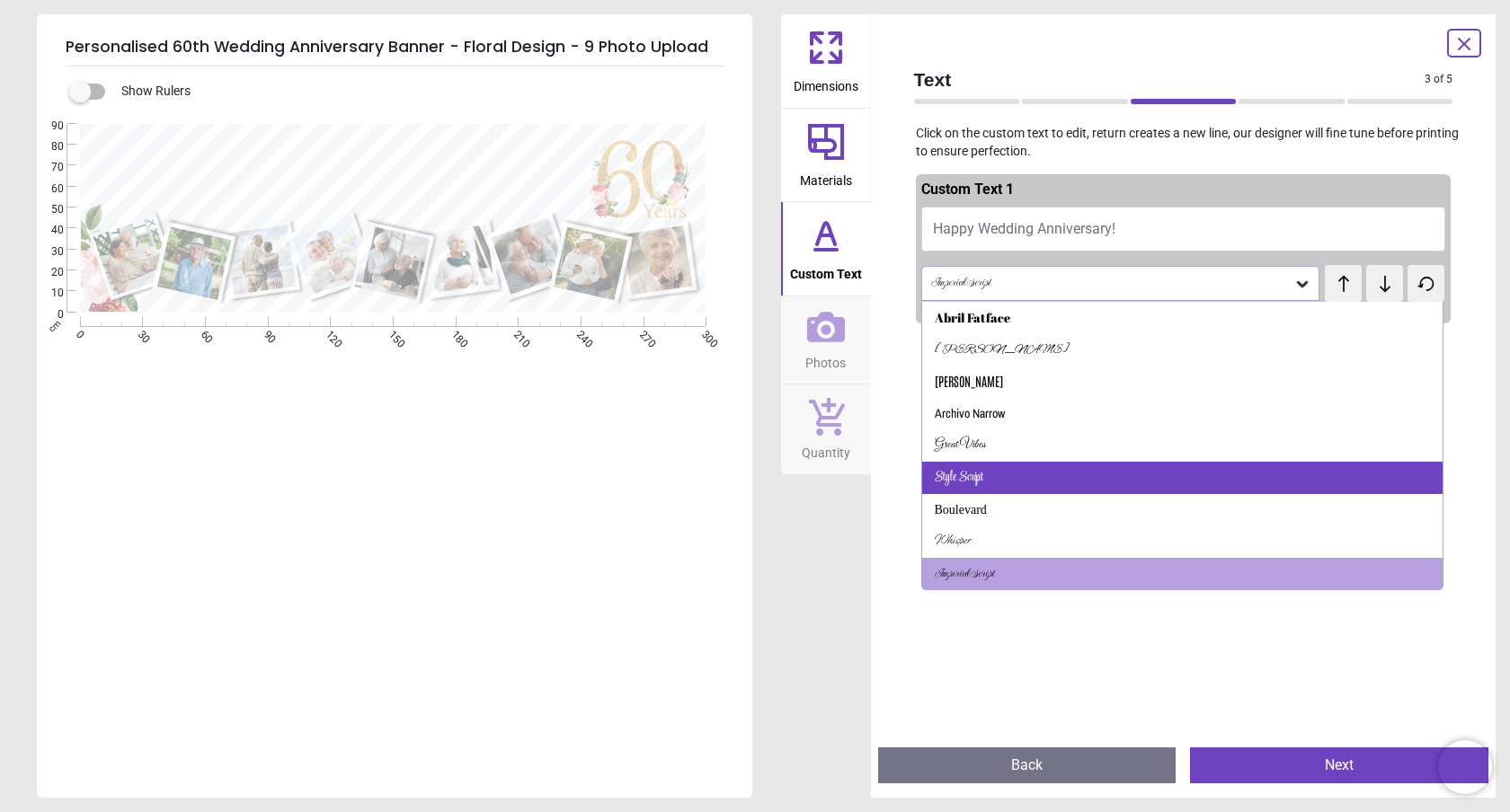
click at [971, 479] on div "Style Script" at bounding box center [959, 478] width 49 height 18
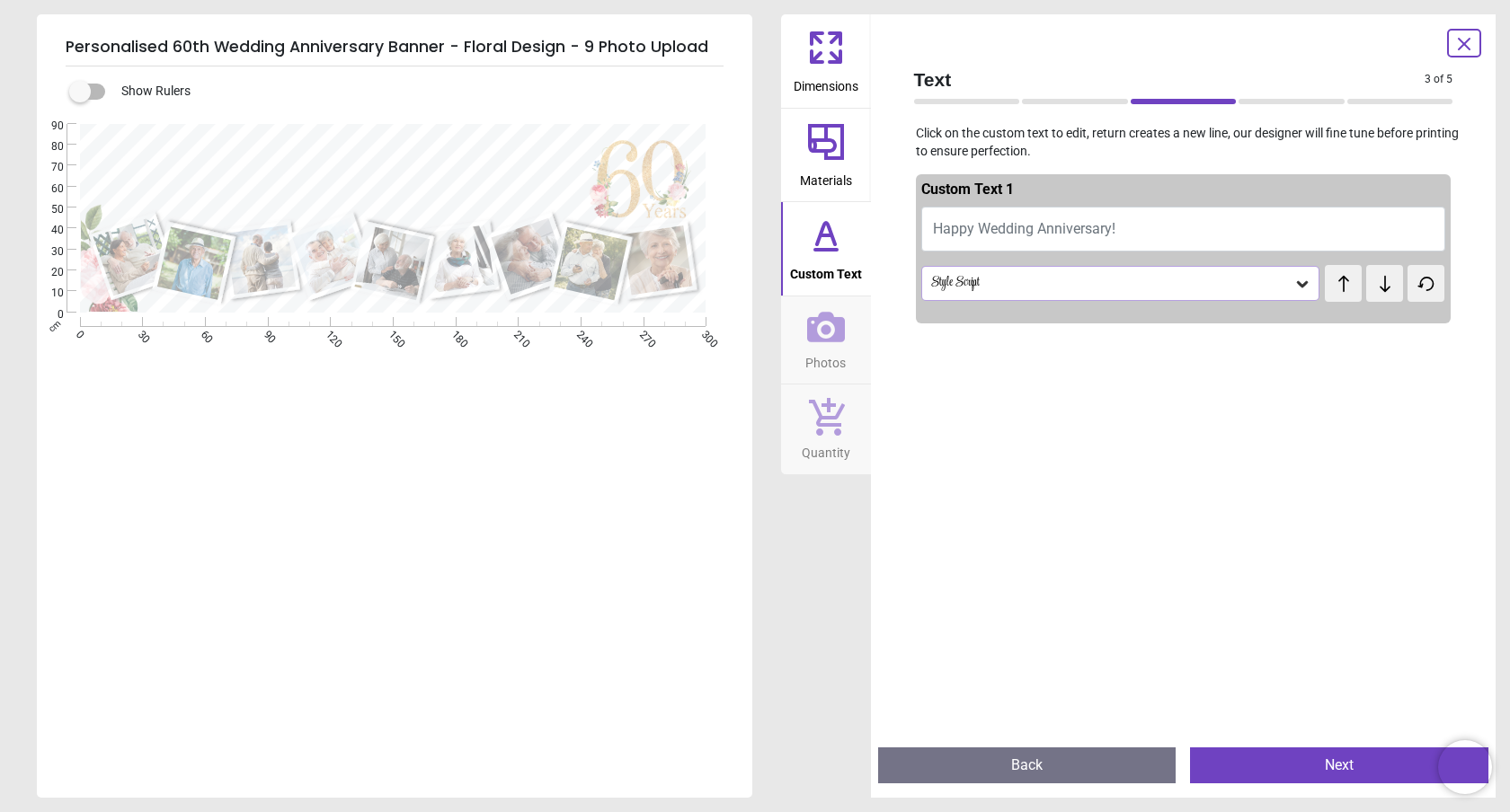
click at [1335, 768] on button "Next" at bounding box center [1339, 765] width 299 height 36
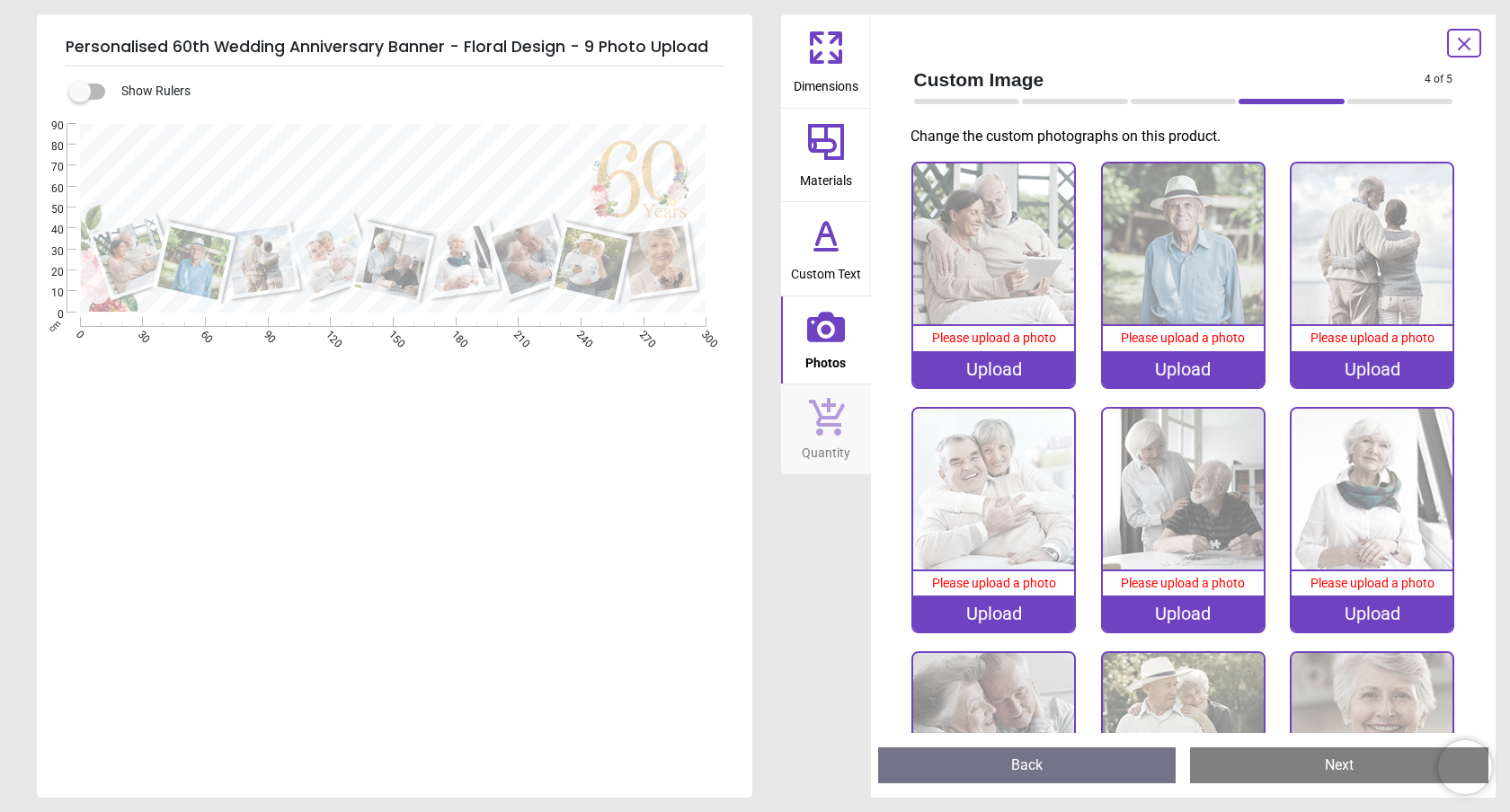
click at [1034, 256] on img at bounding box center [993, 243] width 160 height 160
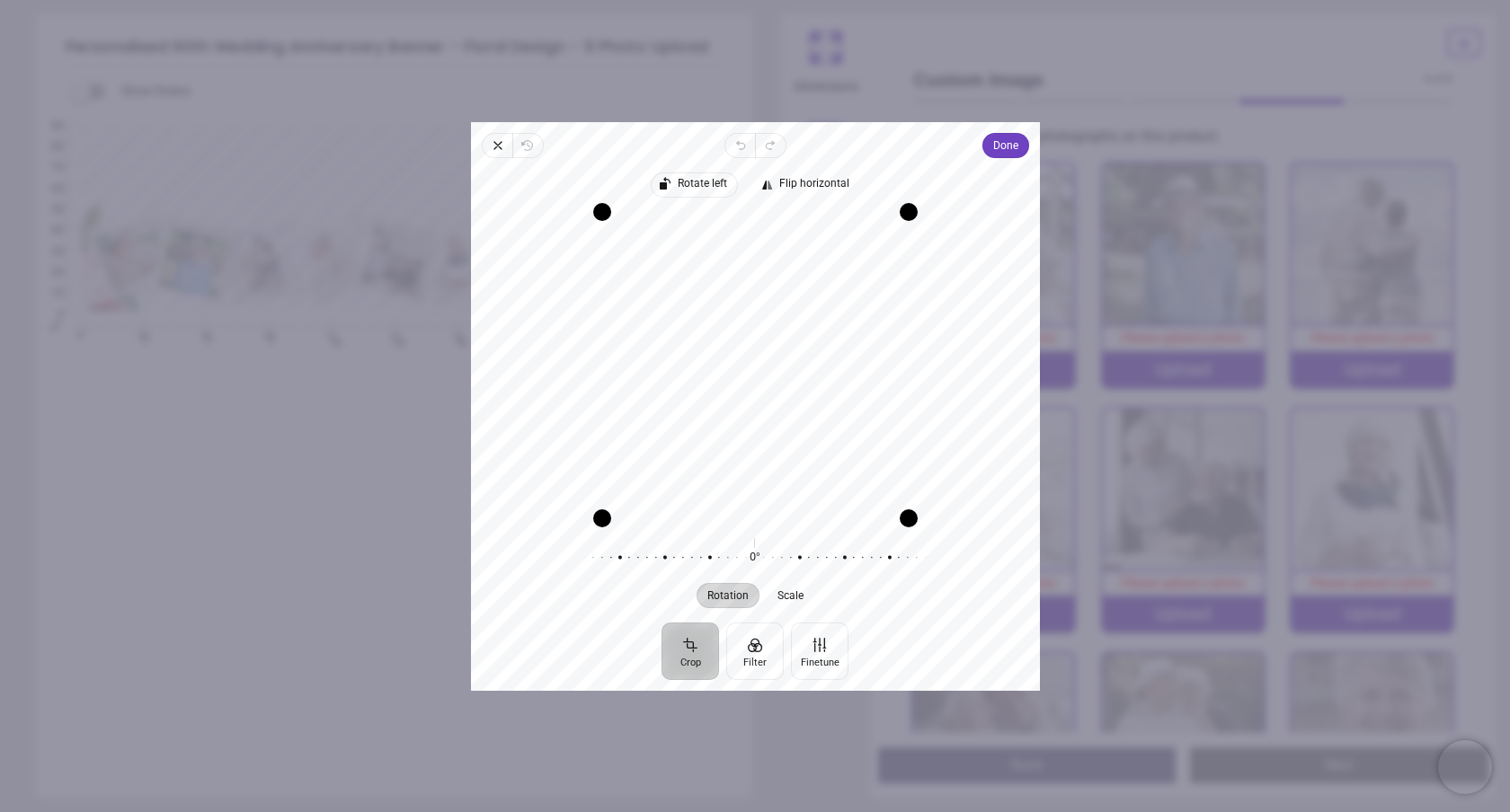
click at [690, 180] on span "Rotate left" at bounding box center [701, 183] width 50 height 12
click at [1005, 147] on span "Done" at bounding box center [1004, 146] width 25 height 22
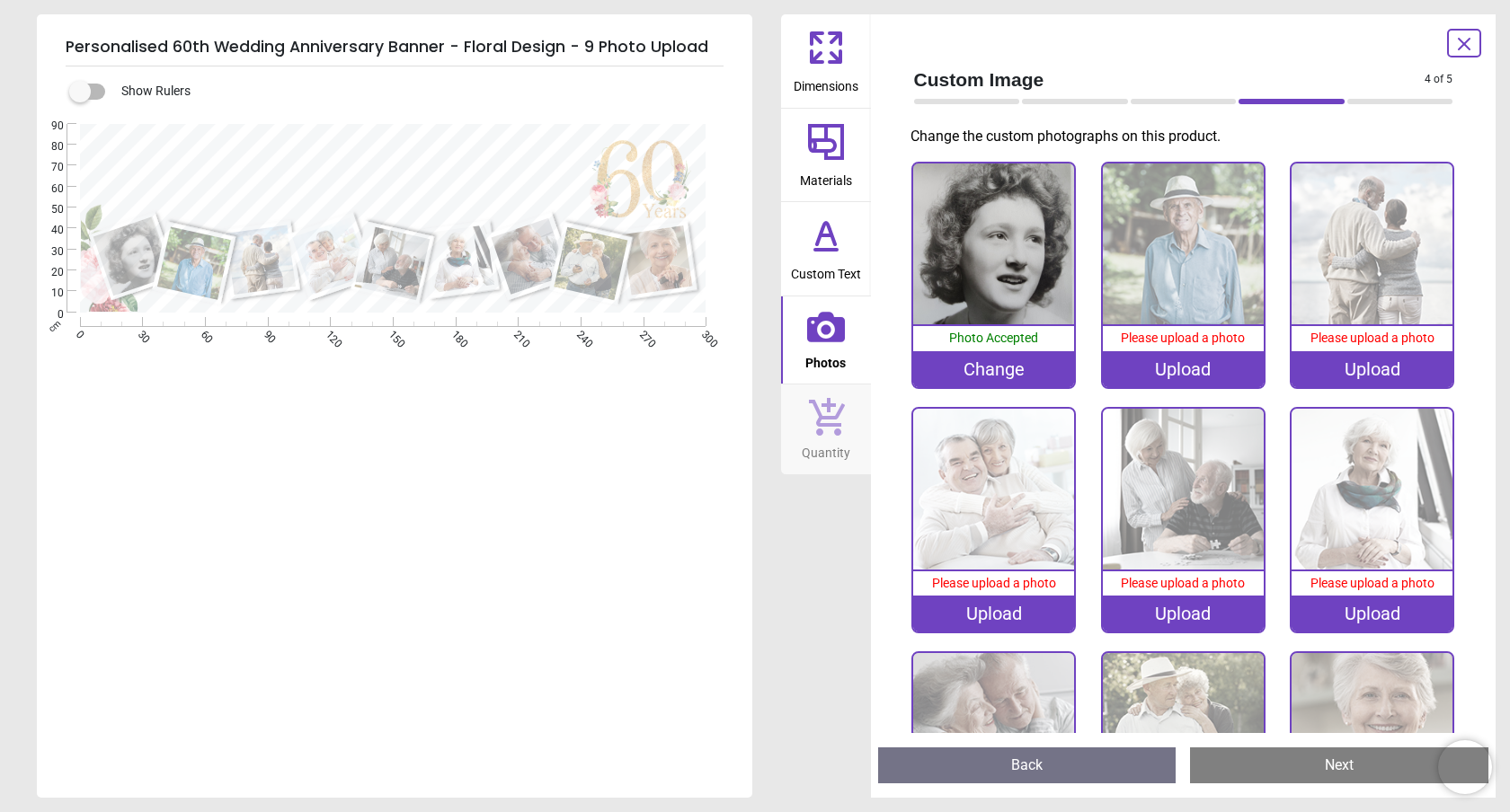
click at [1171, 242] on img at bounding box center [1183, 243] width 160 height 160
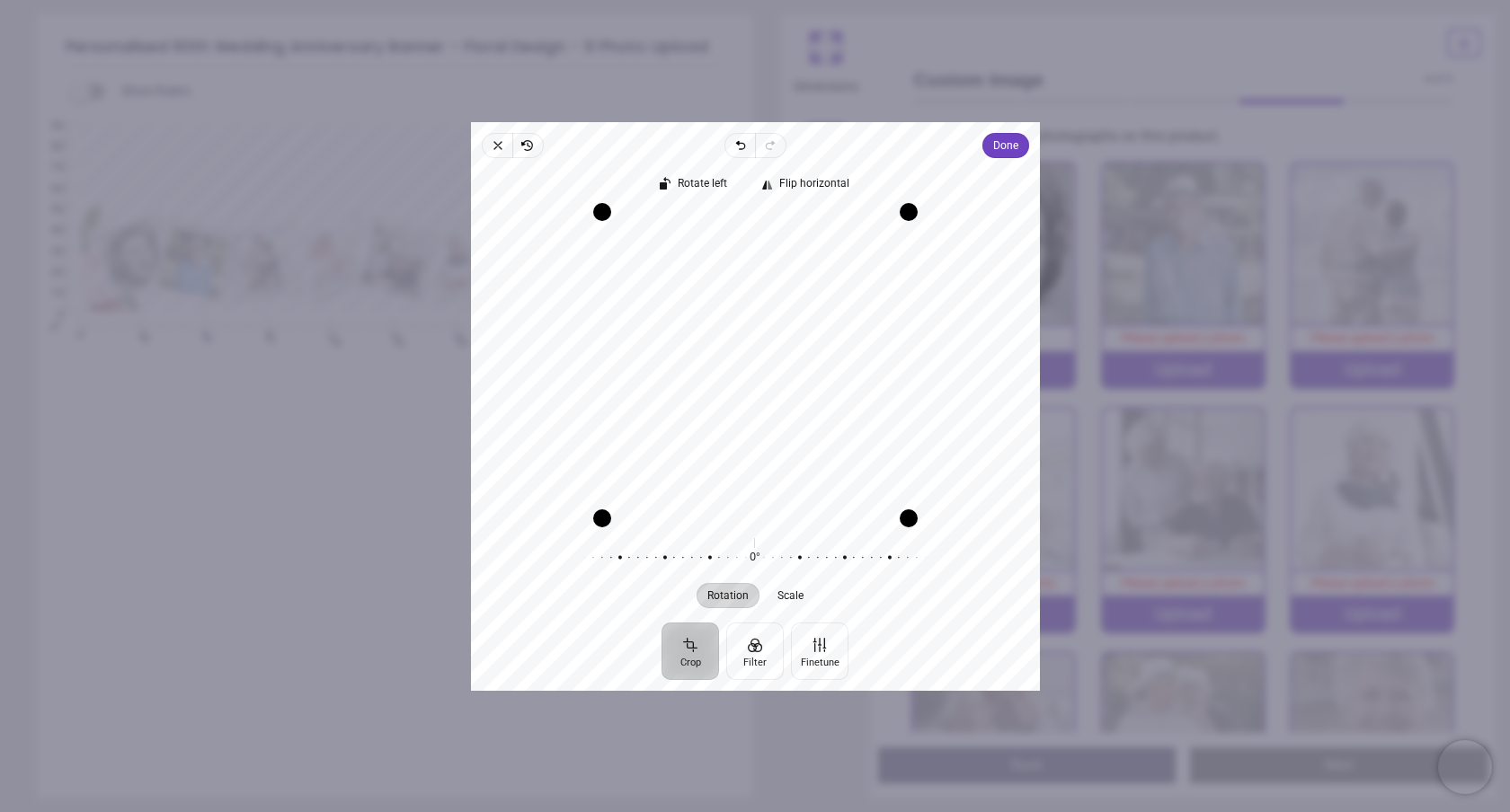
drag, startPoint x: 0, startPoint y: 0, endPoint x: 777, endPoint y: 329, distance: 843.8
click at [777, 332] on div "Recenter" at bounding box center [755, 364] width 540 height 306
click at [776, 339] on div "Recenter" at bounding box center [755, 364] width 540 height 306
click at [997, 139] on span "Done" at bounding box center [1004, 146] width 25 height 22
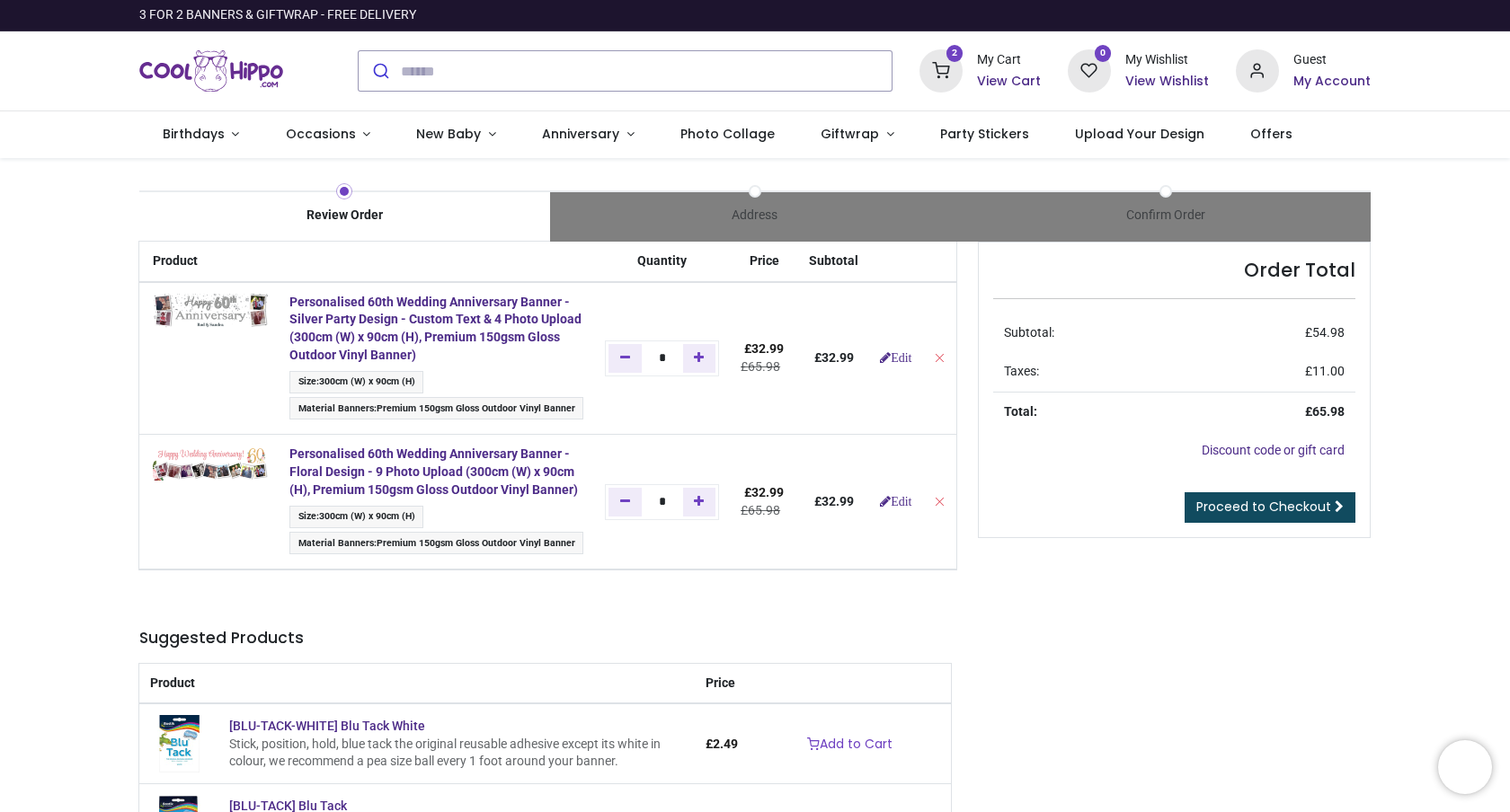
click at [964, 356] on div "Order Total Subtotal: £ 54.98 Taxes: £ 11.00 Total: £ 65.98 Discount code or gi…" at bounding box center [1174, 590] width 420 height 697
click at [945, 356] on icon "Remove from cart" at bounding box center [940, 357] width 13 height 13
type input "*"
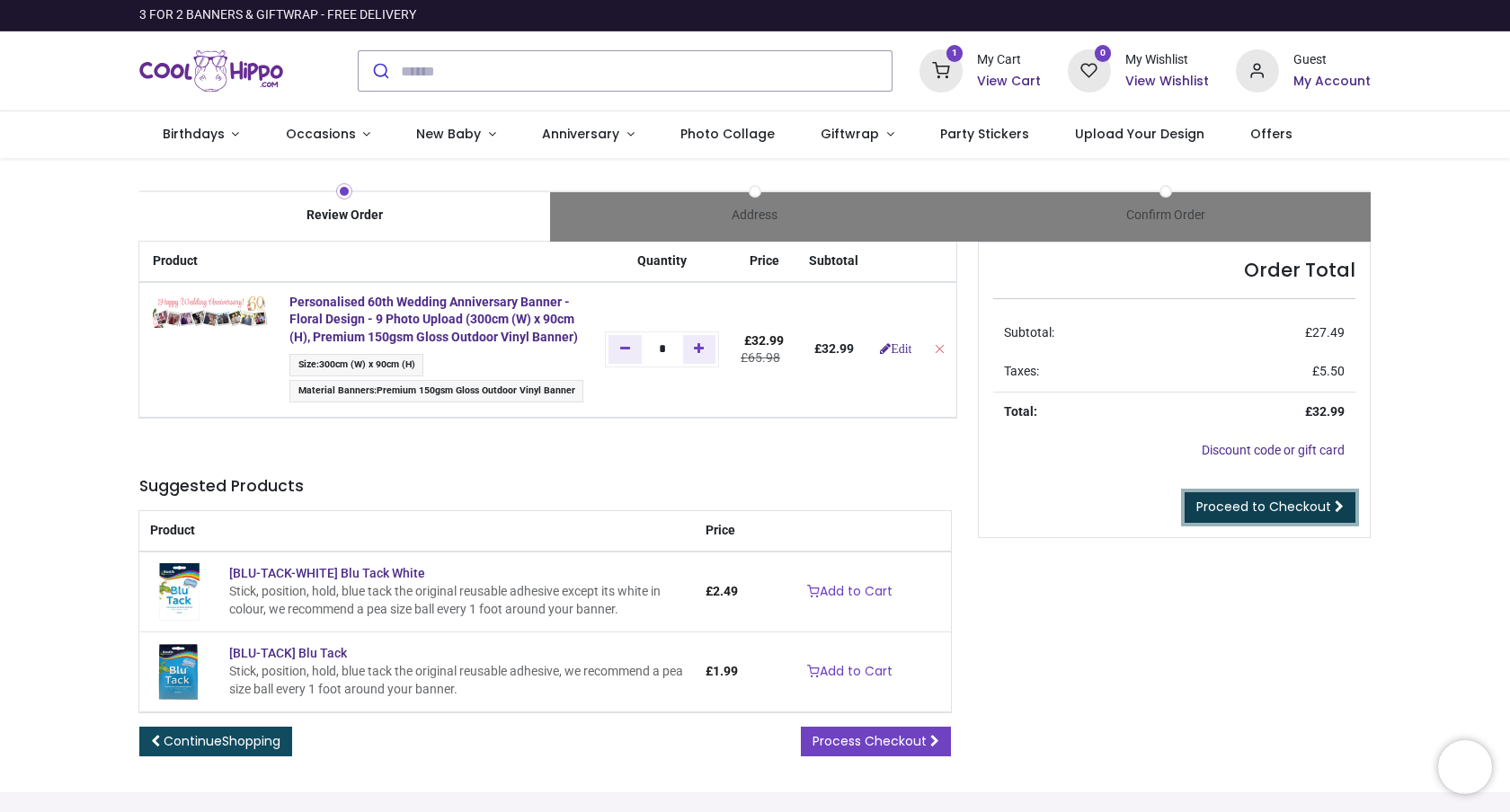
click at [1276, 508] on span "Proceed to Checkout" at bounding box center [1263, 507] width 135 height 18
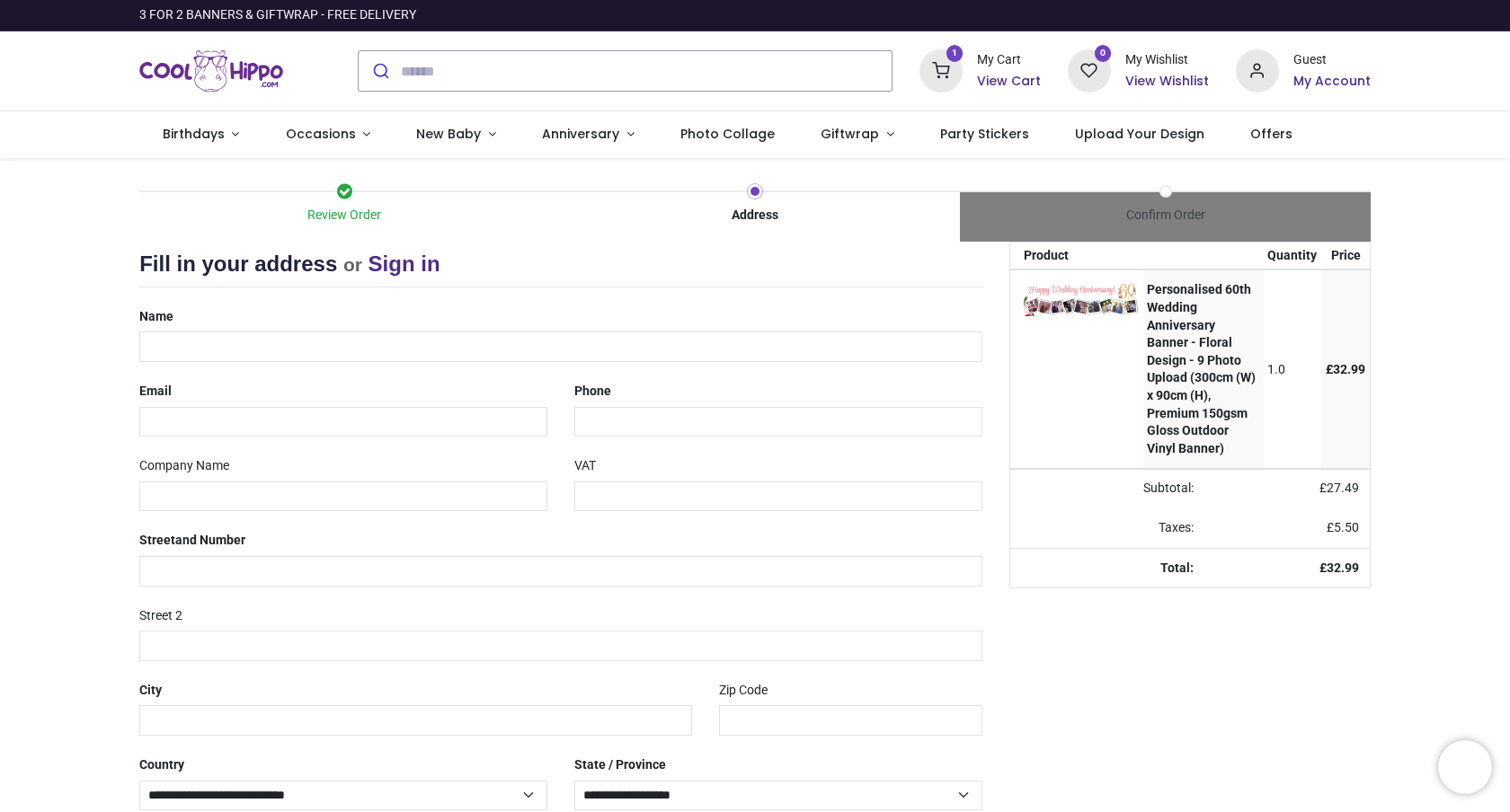
select select "***"
click at [181, 346] on input "text" at bounding box center [561, 346] width 843 height 30
type input "**********"
click at [167, 418] on input "email" at bounding box center [343, 422] width 408 height 30
type input "**********"
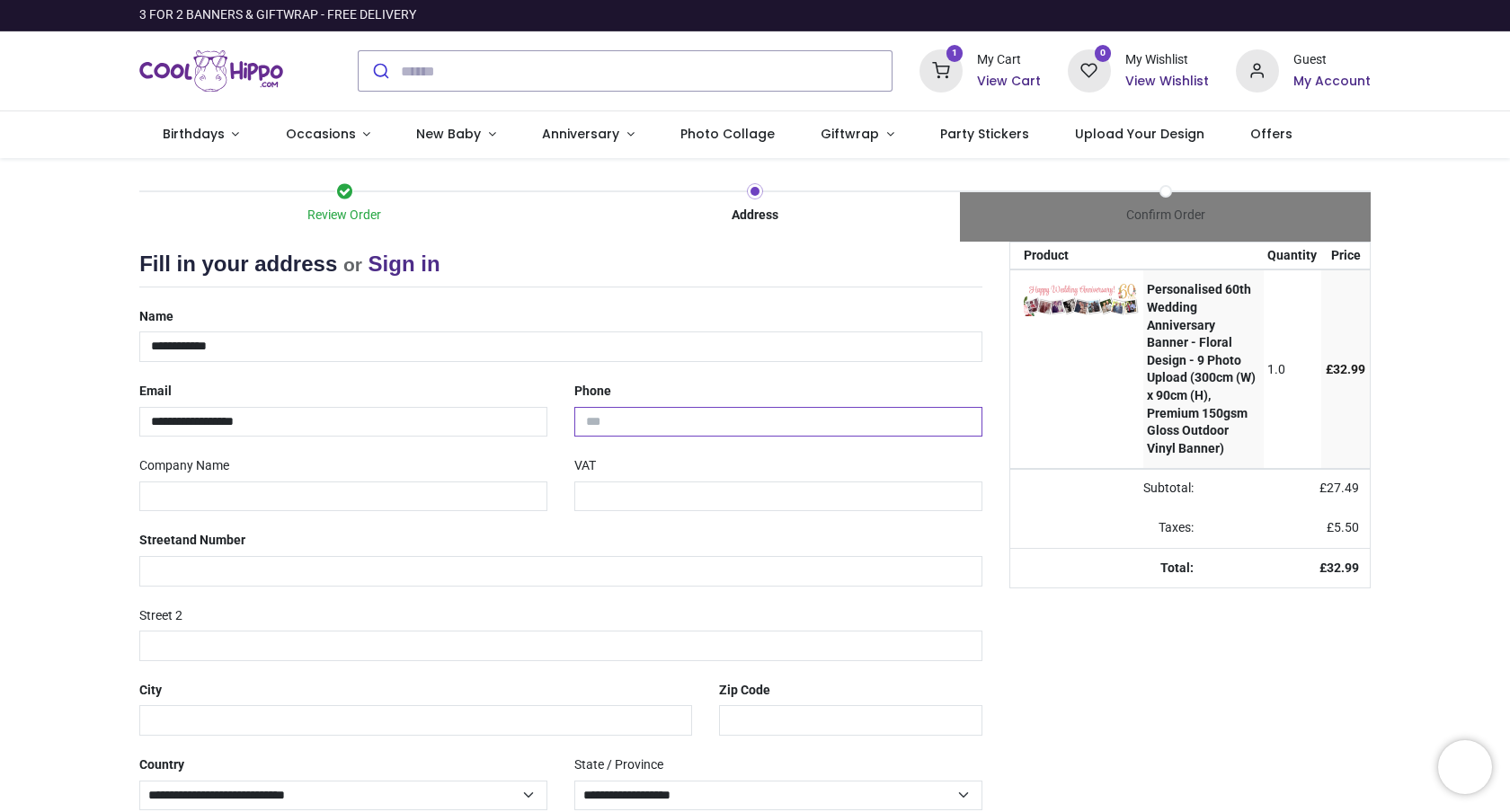
click at [628, 421] on input "tel" at bounding box center [777, 422] width 408 height 30
type input "**********"
click at [180, 572] on input "text" at bounding box center [561, 571] width 843 height 30
type input "**********"
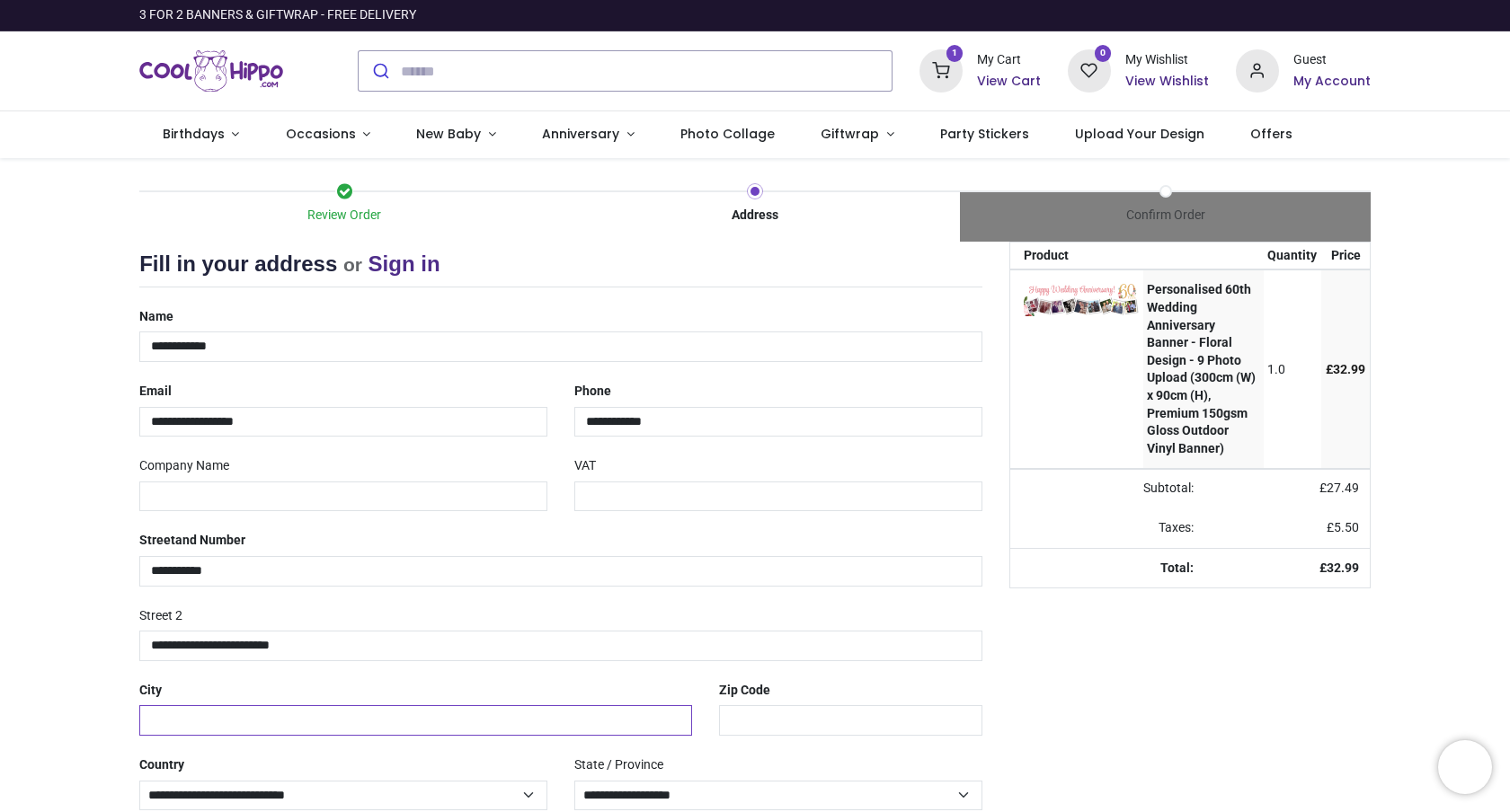
type input "**********"
type input "********"
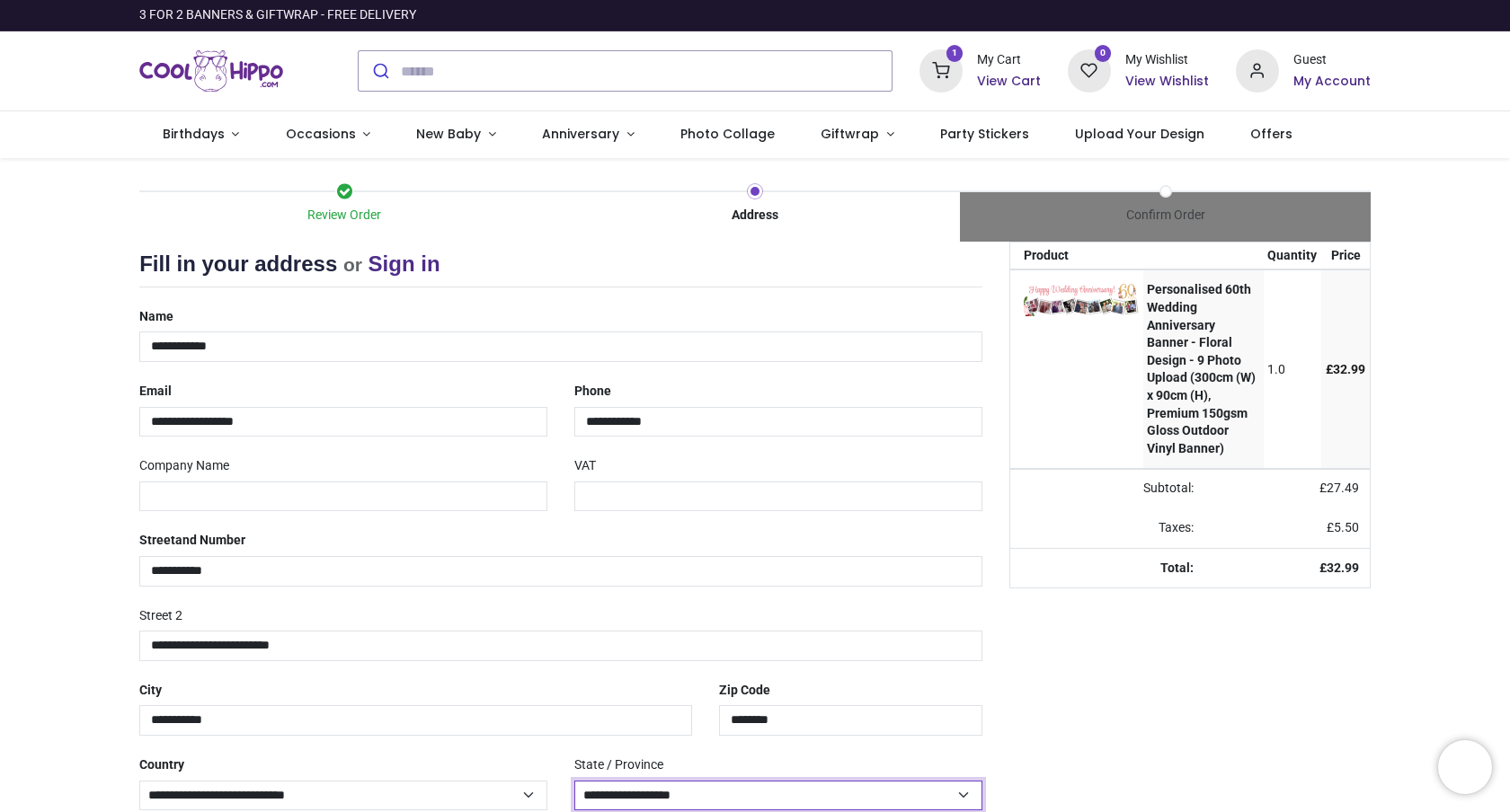
select select "***"
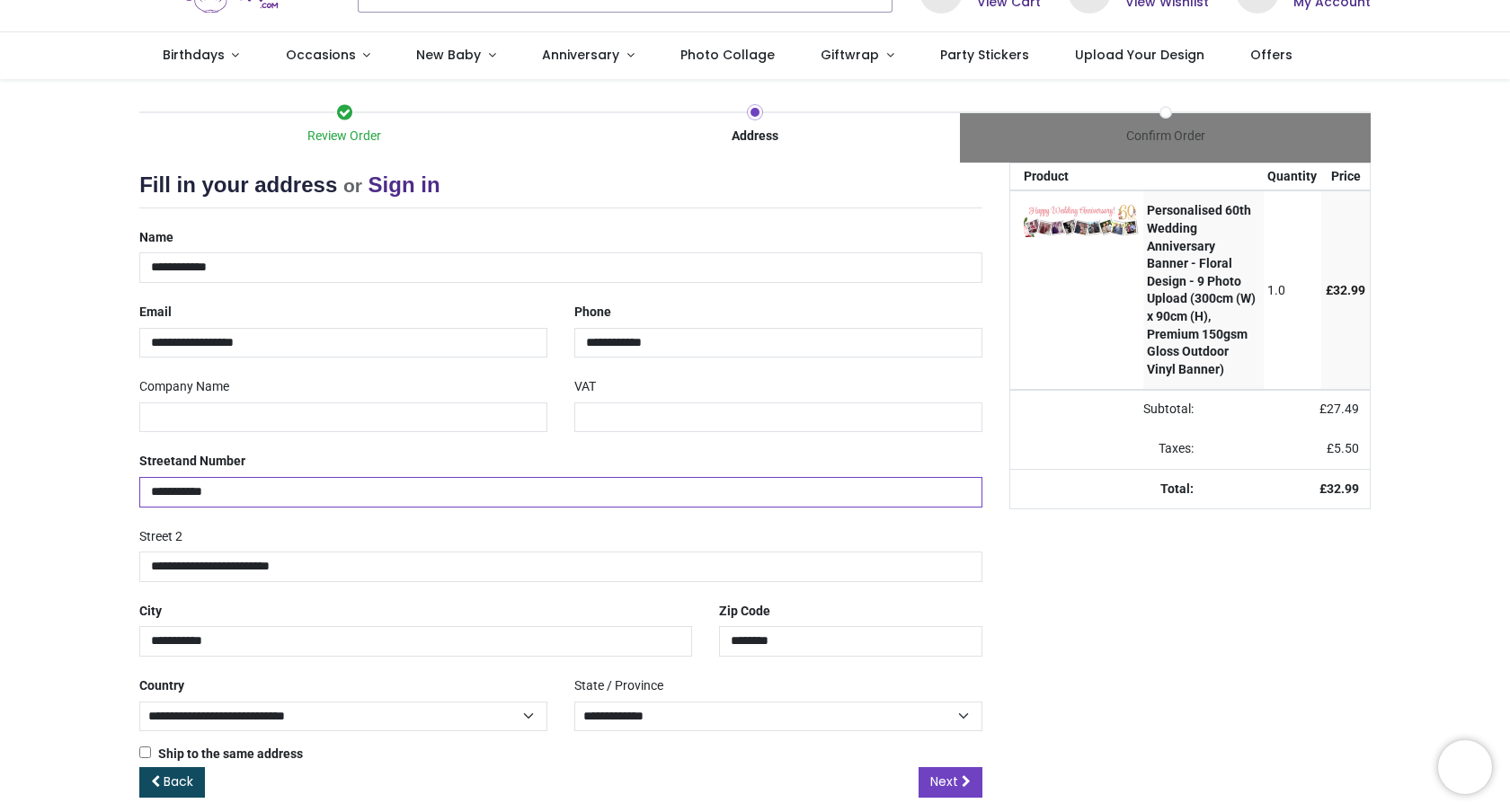
scroll to position [100, 0]
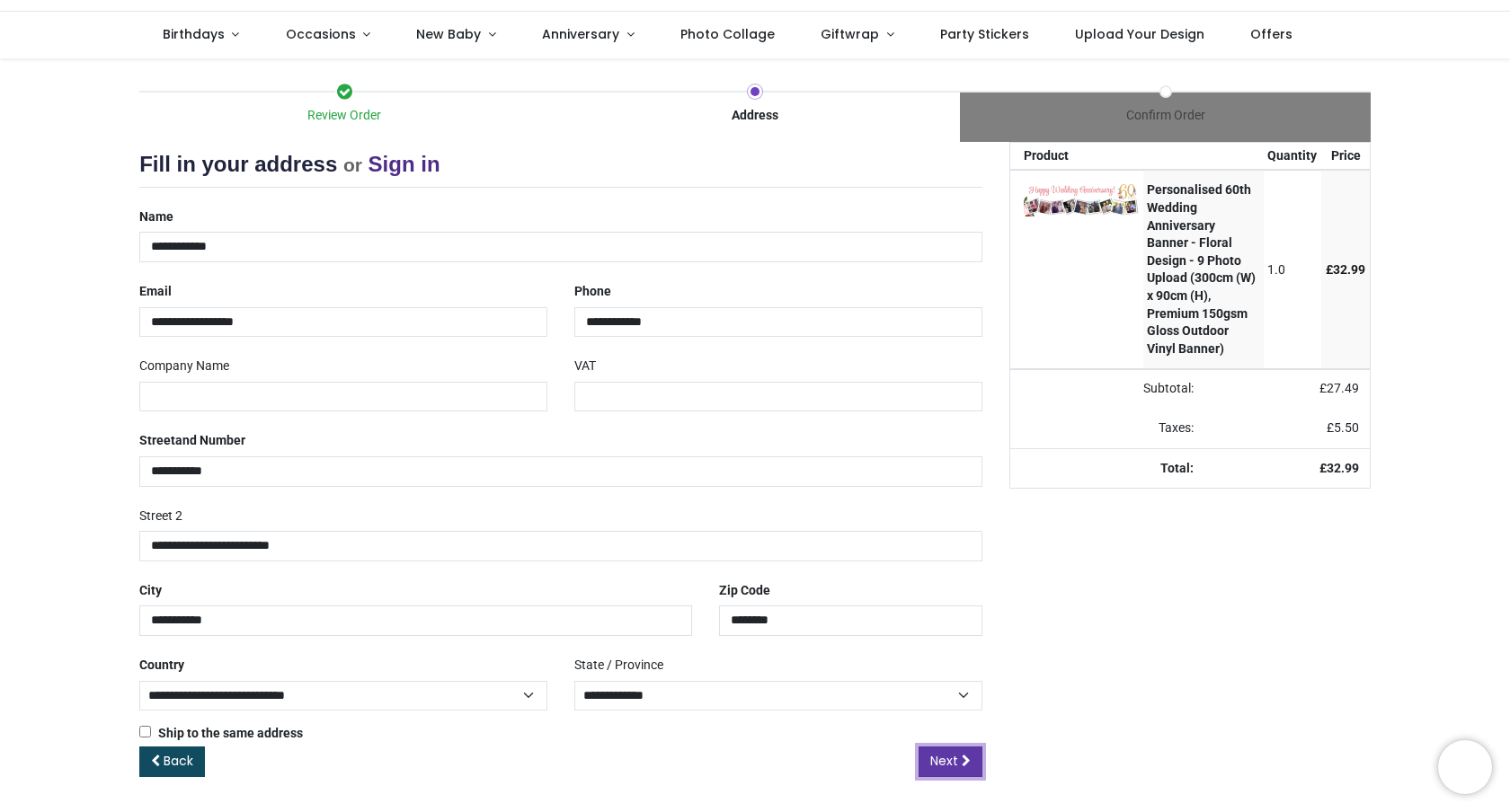
click at [943, 758] on span "Next" at bounding box center [944, 762] width 28 height 18
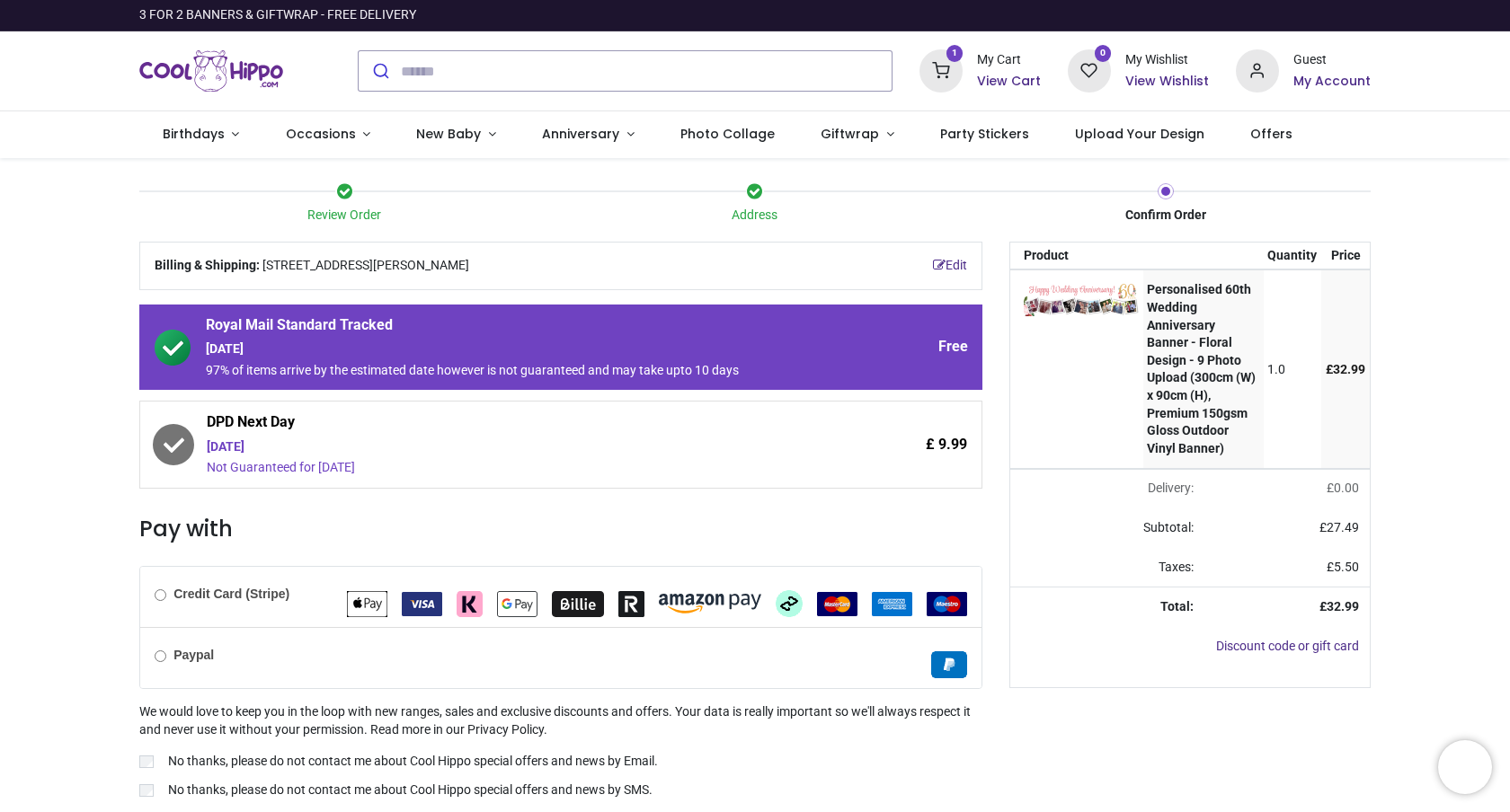
scroll to position [61, 0]
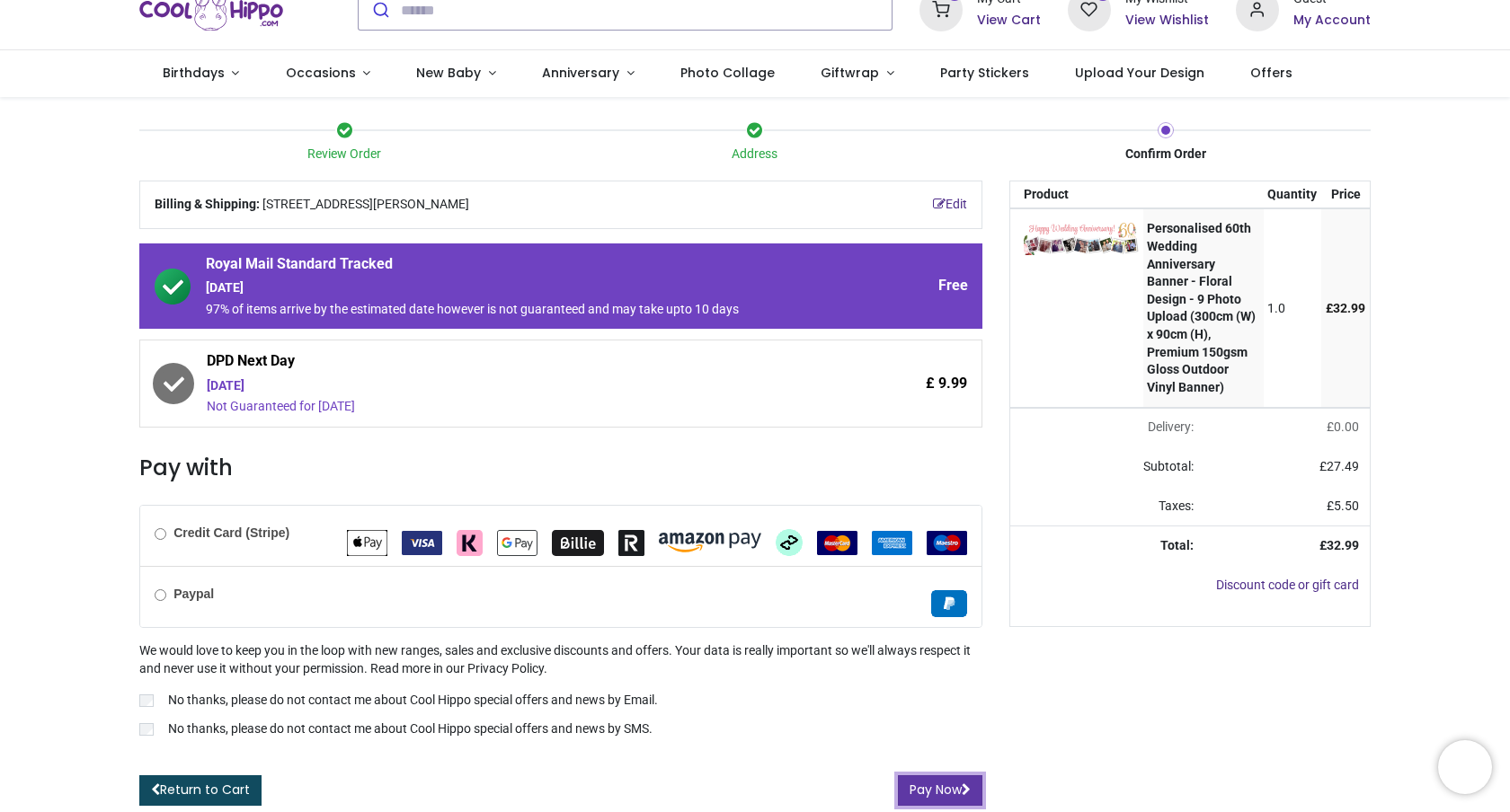
click at [934, 791] on button "Pay Now" at bounding box center [940, 790] width 84 height 30
